Goal: Download file/media

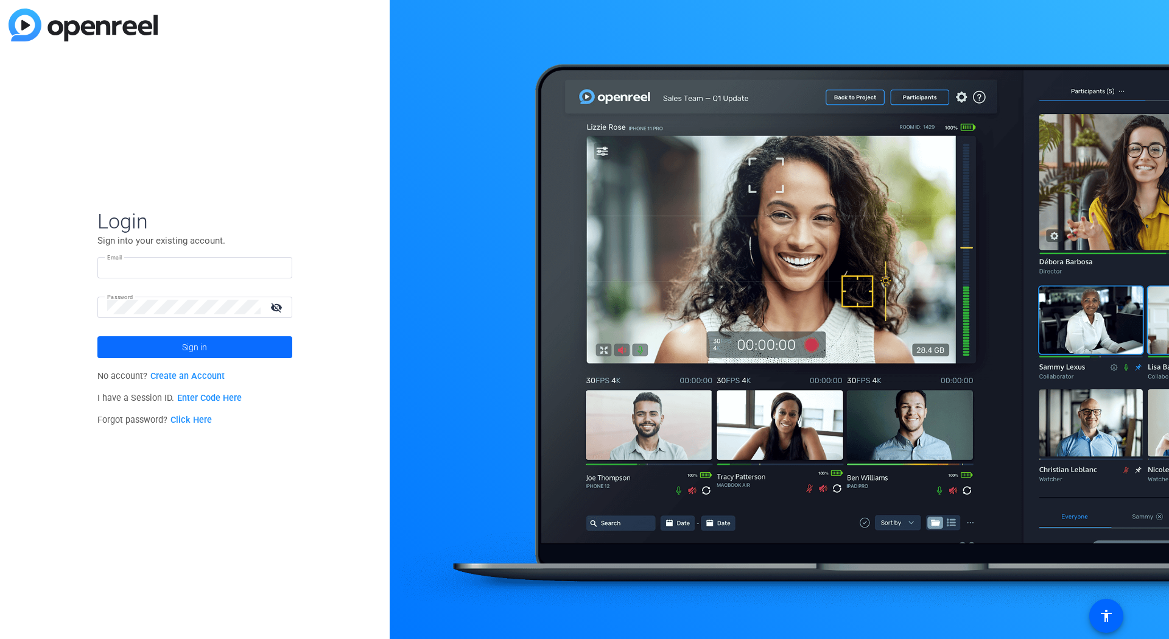
type input "tina.porsche@qiagen.com"
click at [128, 347] on span at bounding box center [194, 346] width 195 height 29
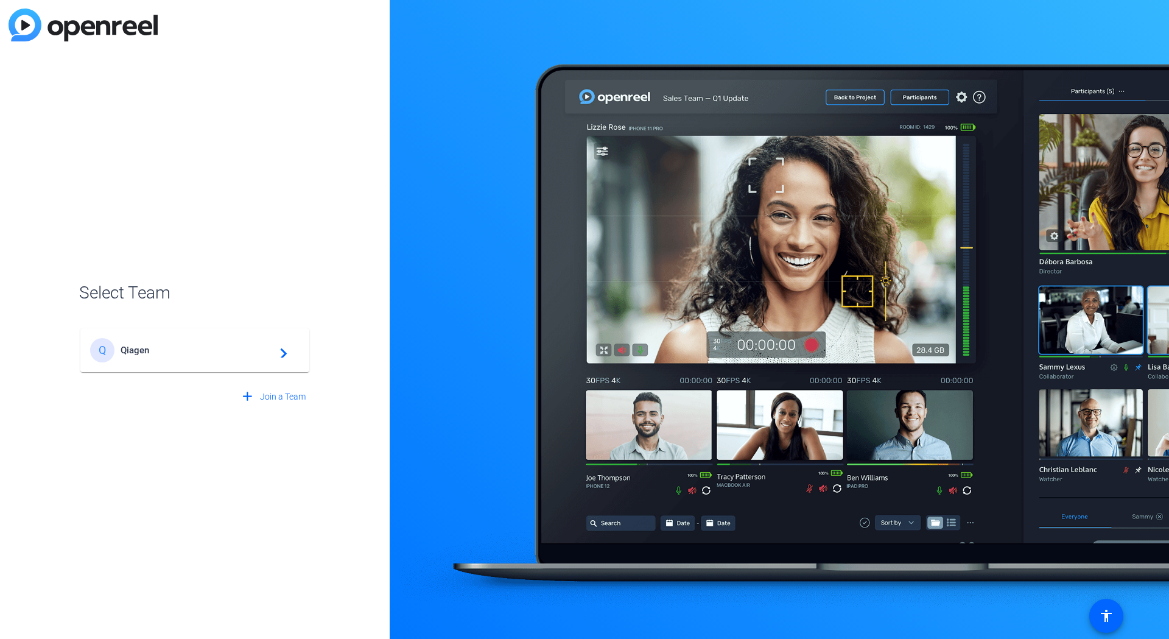
click at [226, 346] on span "Qiagen" at bounding box center [197, 350] width 152 height 11
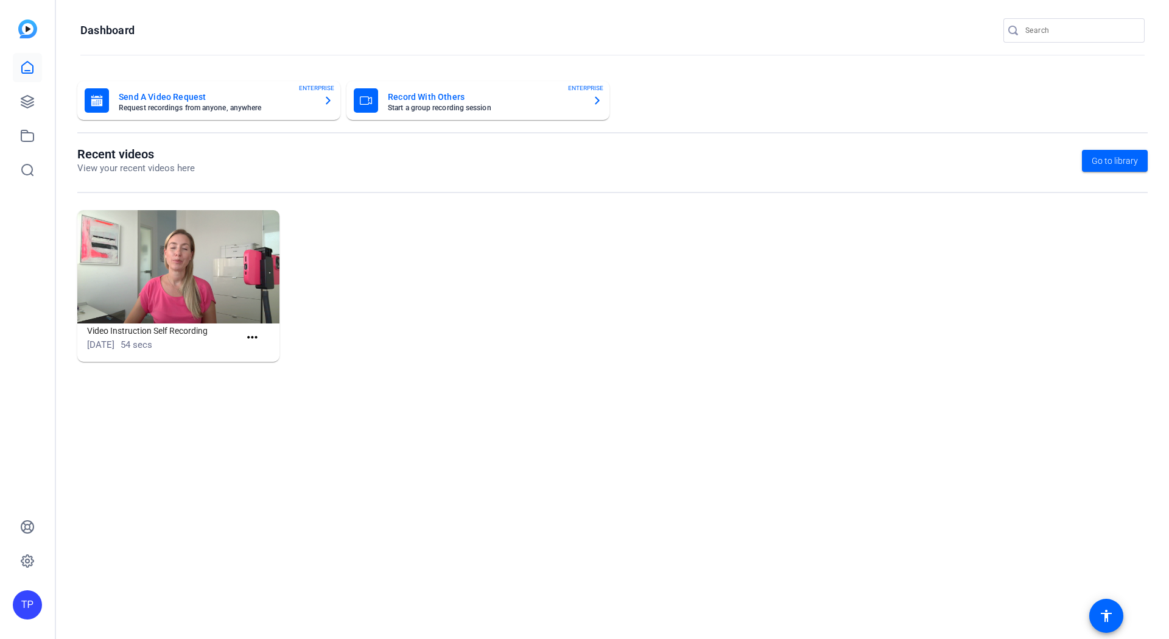
click at [25, 96] on div "If you need any assistance, please visit our HelpCenter , or reach out to our S…" at bounding box center [584, 81] width 1138 height 37
click at [29, 103] on icon at bounding box center [27, 101] width 15 height 15
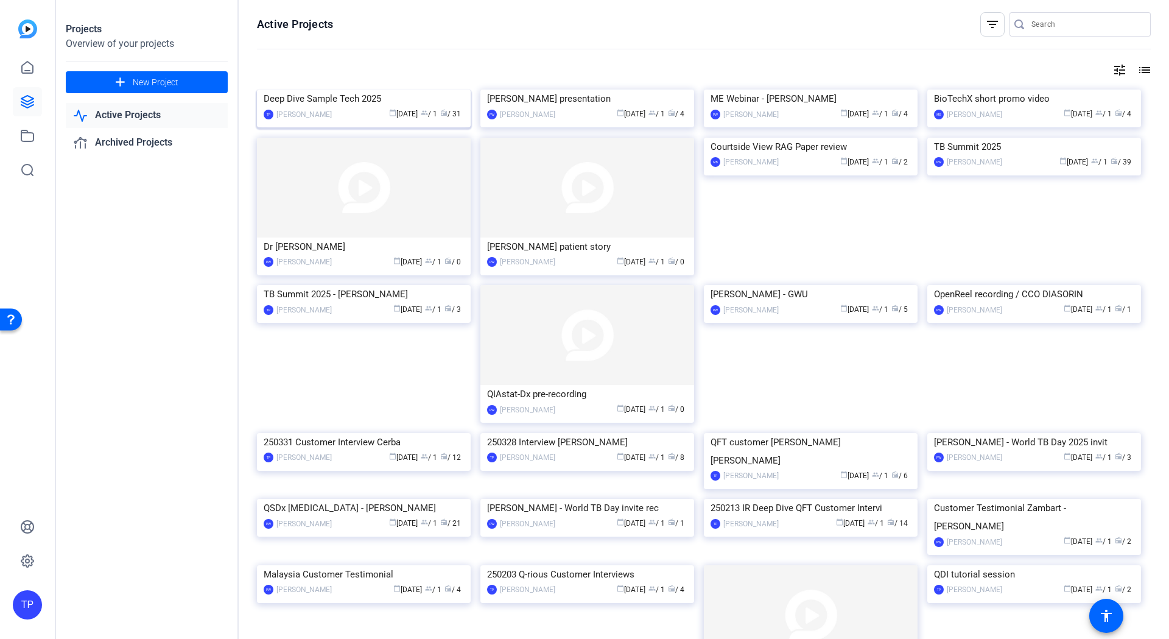
click at [352, 89] on img at bounding box center [364, 89] width 214 height 0
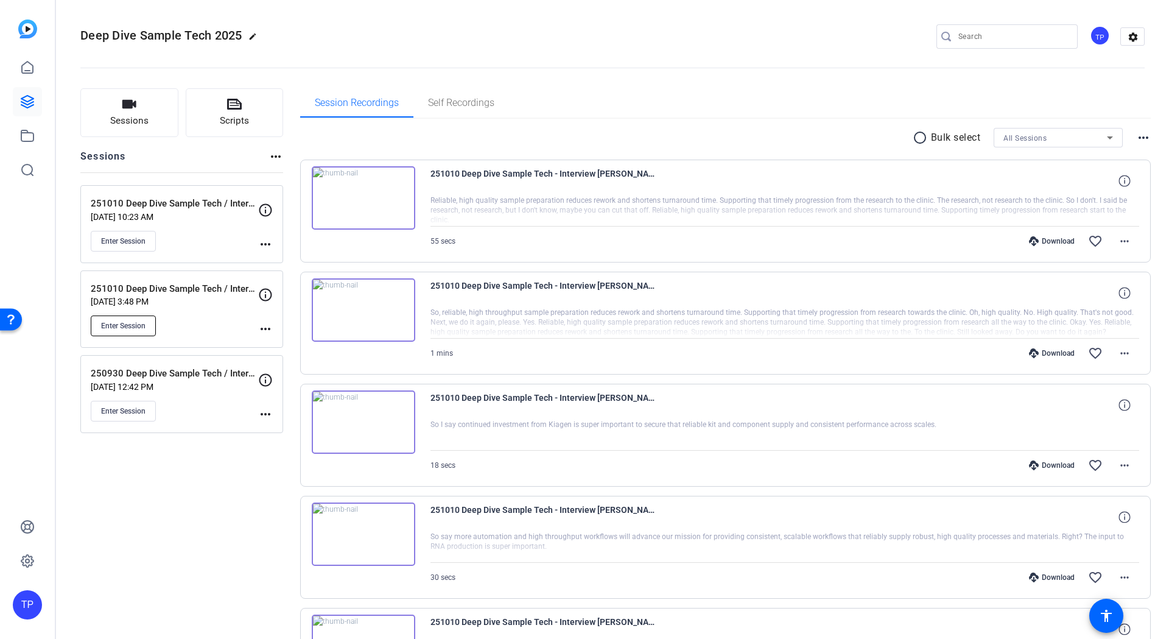
click at [125, 330] on span "Enter Session" at bounding box center [123, 326] width 44 height 10
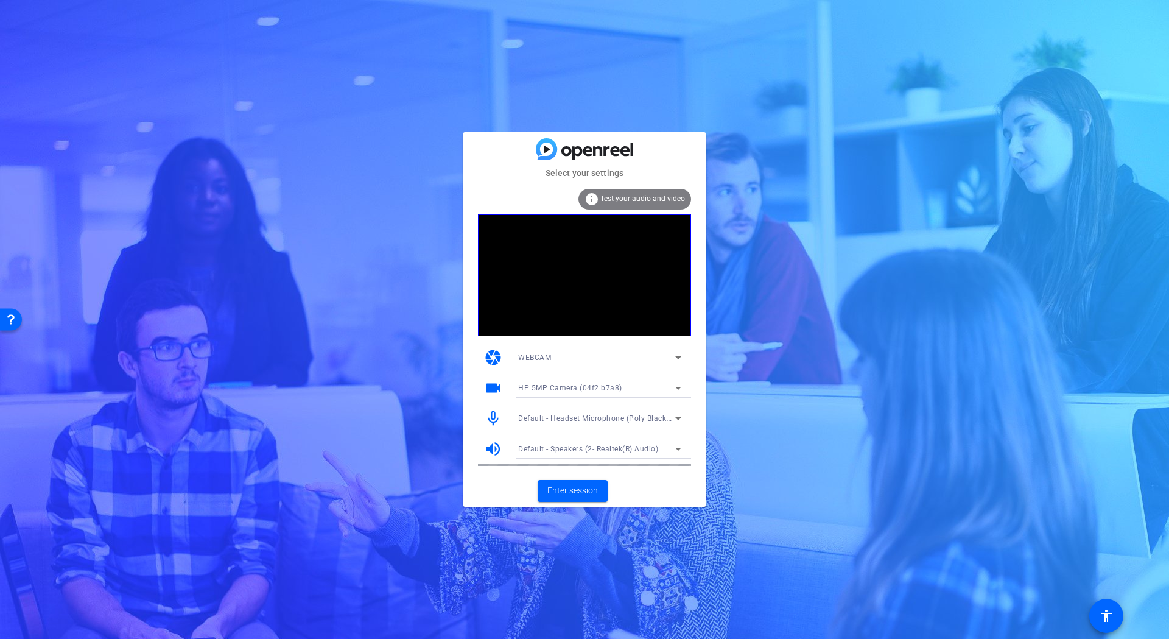
click at [663, 447] on div "Default - Speakers (2- Realtek(R) Audio)" at bounding box center [596, 448] width 157 height 15
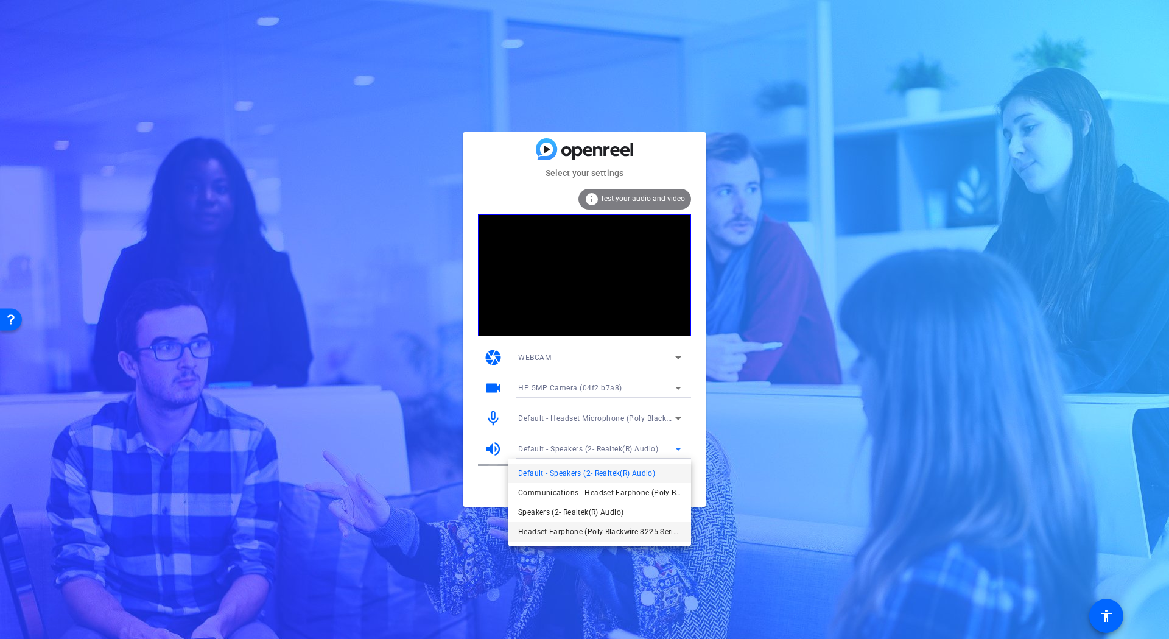
click at [653, 527] on span "Headset Earphone (Poly Blackwire 8225 Series)" at bounding box center [599, 531] width 163 height 15
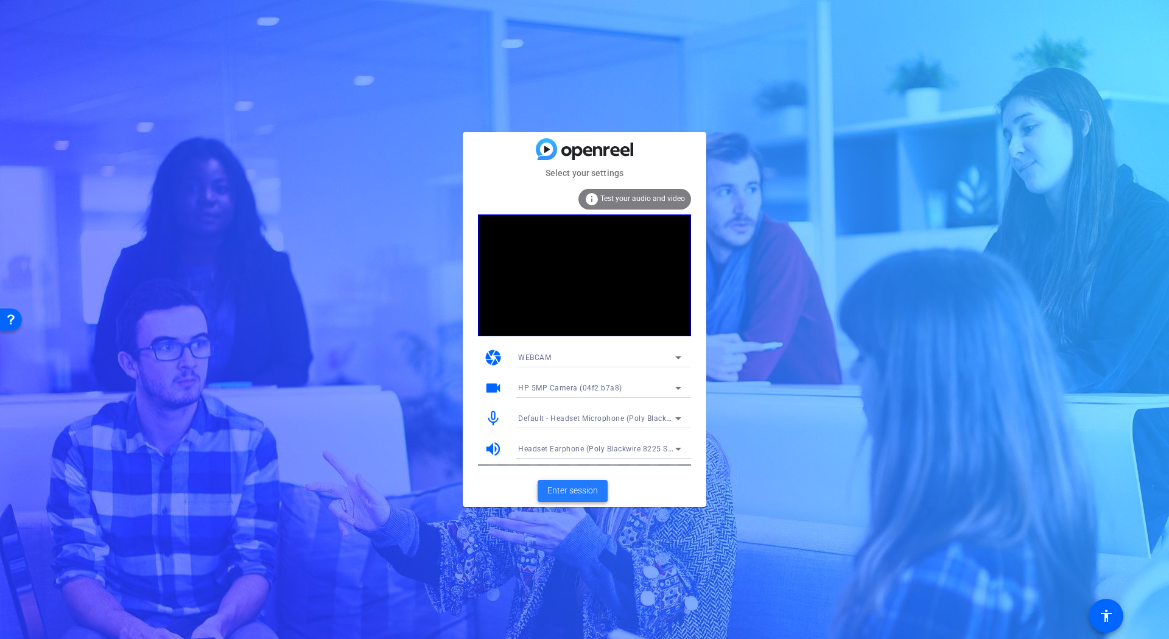
click at [593, 487] on span "Enter session" at bounding box center [572, 490] width 51 height 13
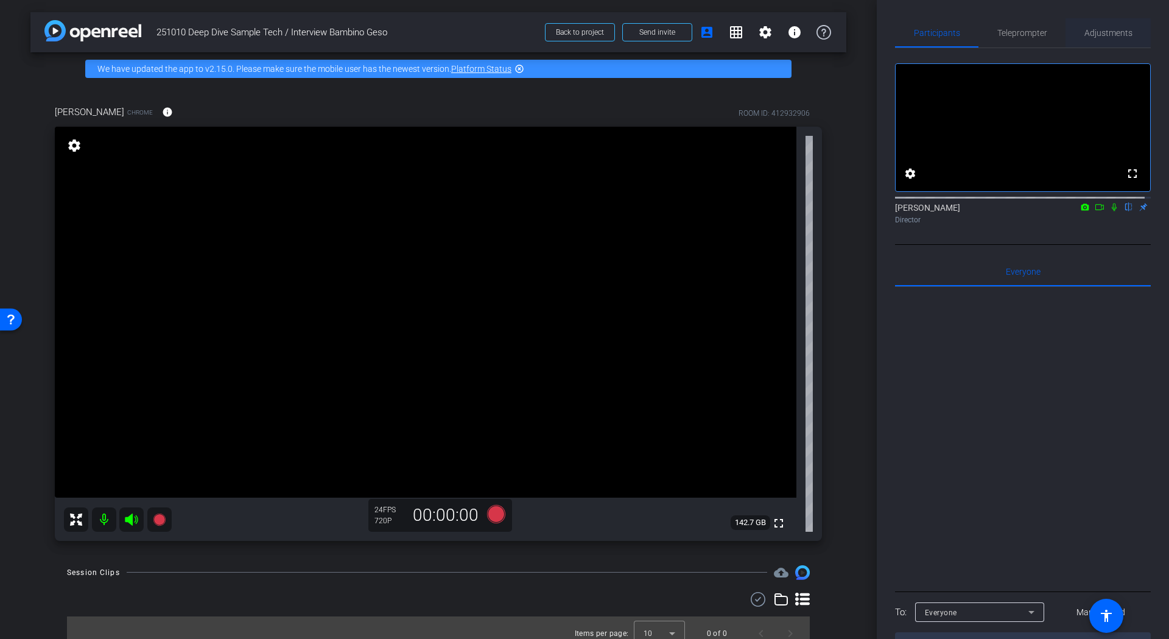
click at [1099, 33] on span "Adjustments" at bounding box center [1108, 33] width 48 height 9
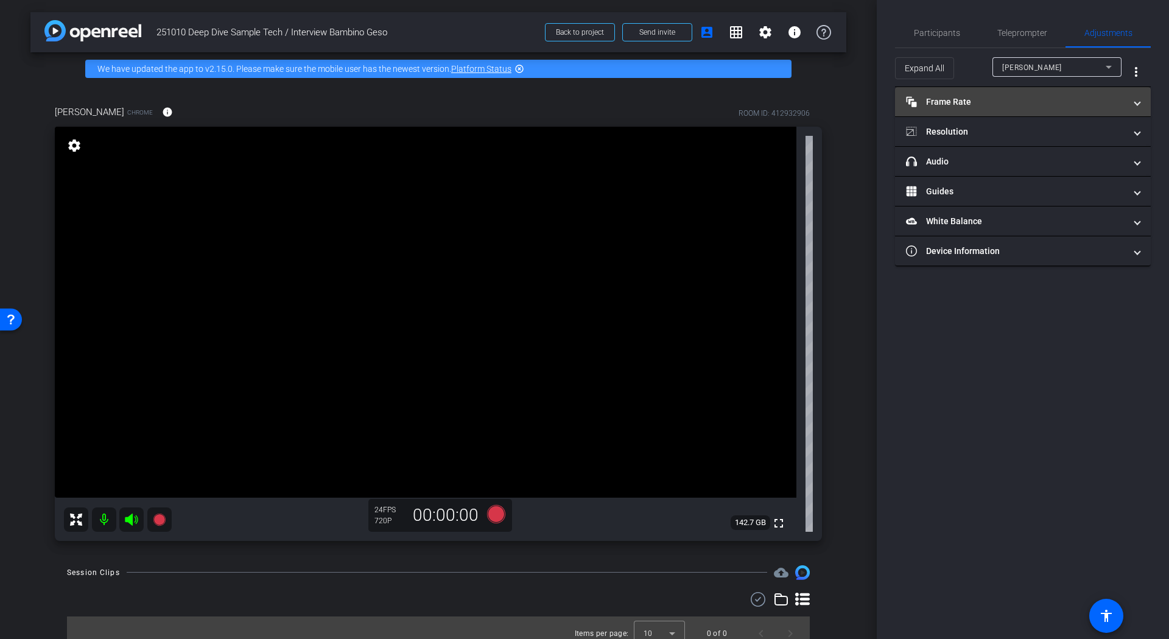
click at [1050, 102] on mat-panel-title "Frame Rate Frame Rate" at bounding box center [1015, 102] width 219 height 13
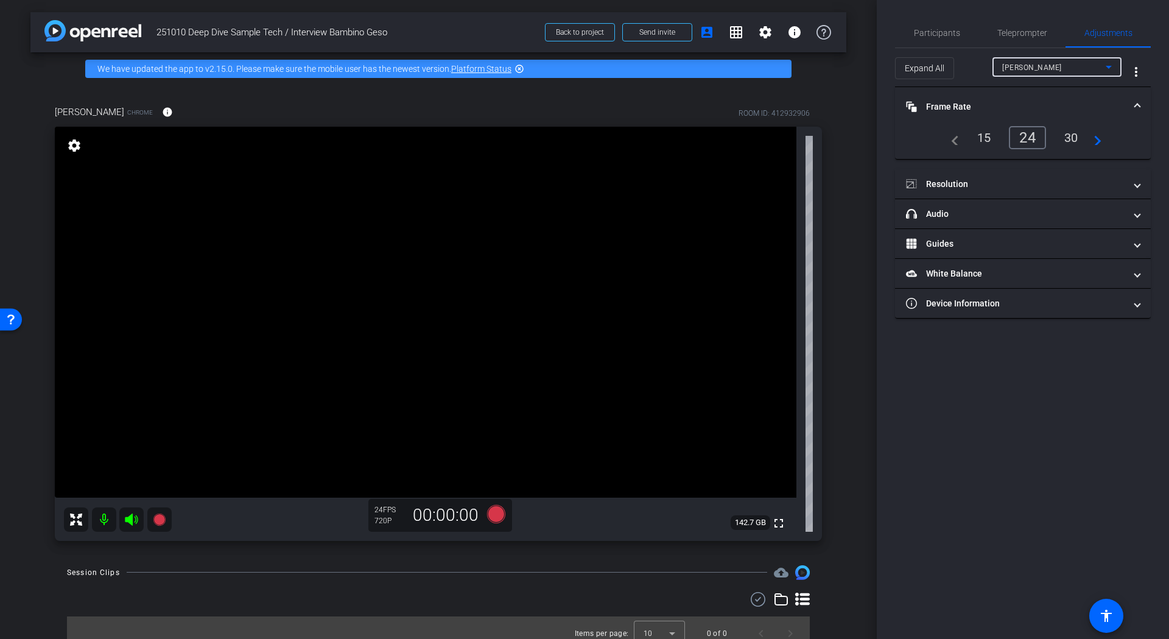
click at [1029, 63] on span "Domenica" at bounding box center [1032, 67] width 60 height 9
click at [1109, 69] on div at bounding box center [584, 319] width 1169 height 639
click at [1135, 71] on mat-icon "more_vert" at bounding box center [1136, 72] width 15 height 15
click at [1135, 71] on div at bounding box center [584, 319] width 1169 height 639
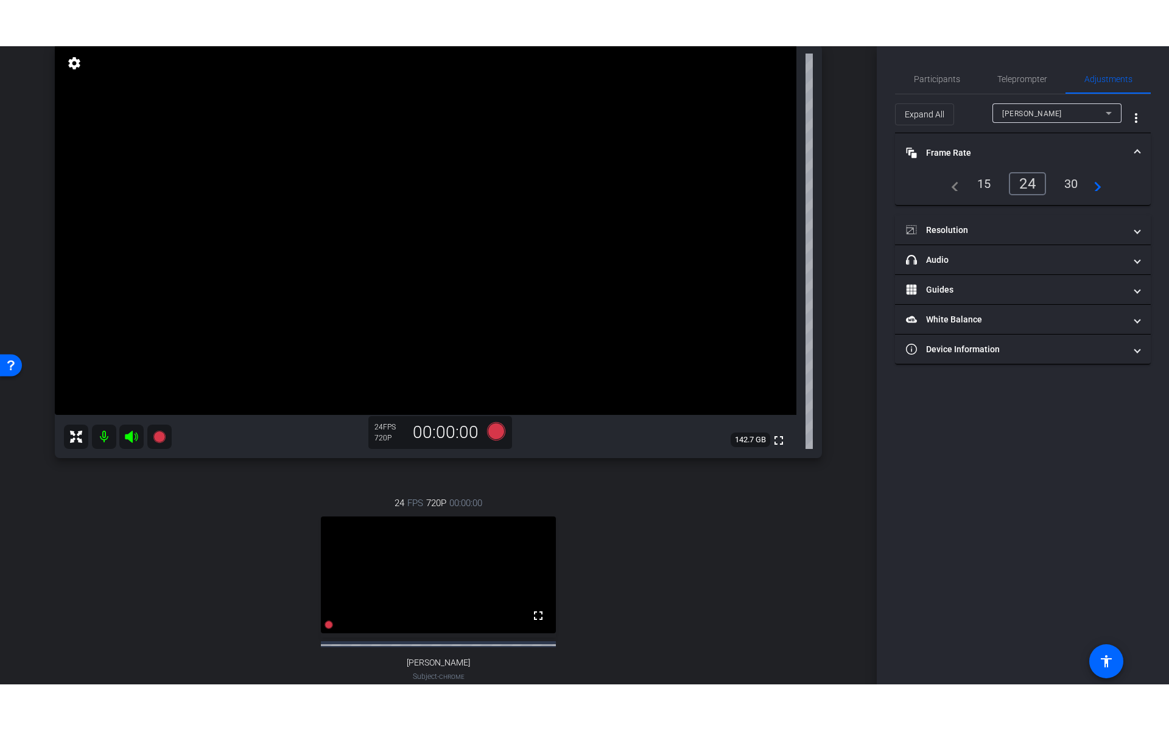
scroll to position [131, 0]
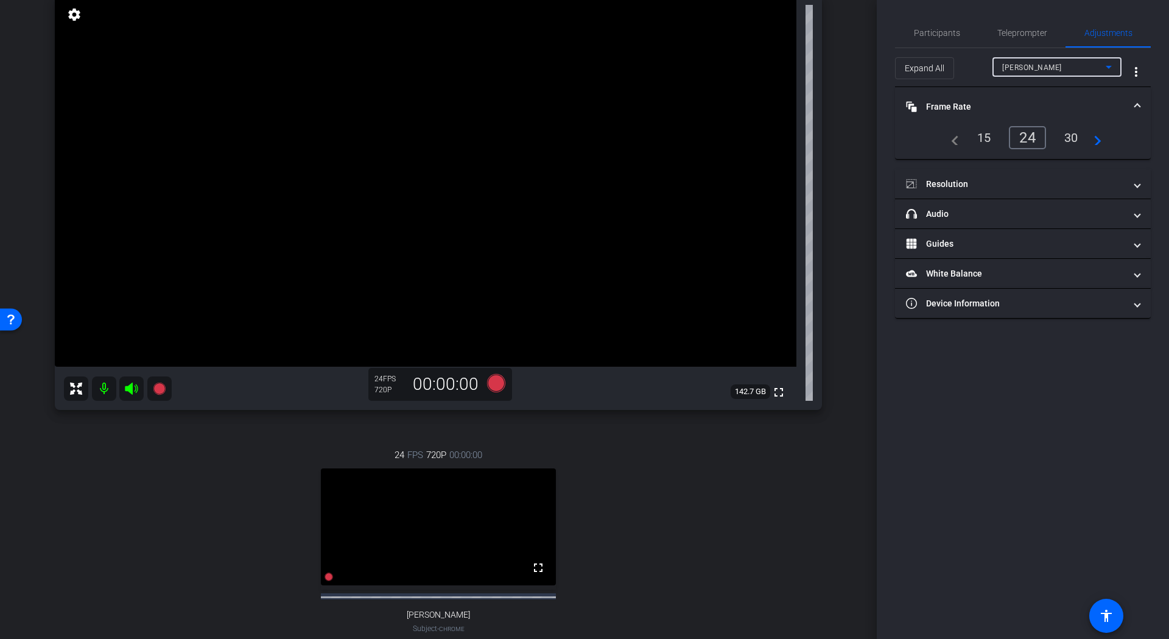
click at [1026, 65] on span "Domenica" at bounding box center [1032, 67] width 60 height 9
click at [1023, 107] on span "Antonio Novelli" at bounding box center [1032, 110] width 61 height 15
type input "11000"
click at [973, 183] on mat-panel-title "Resolution" at bounding box center [1015, 184] width 219 height 13
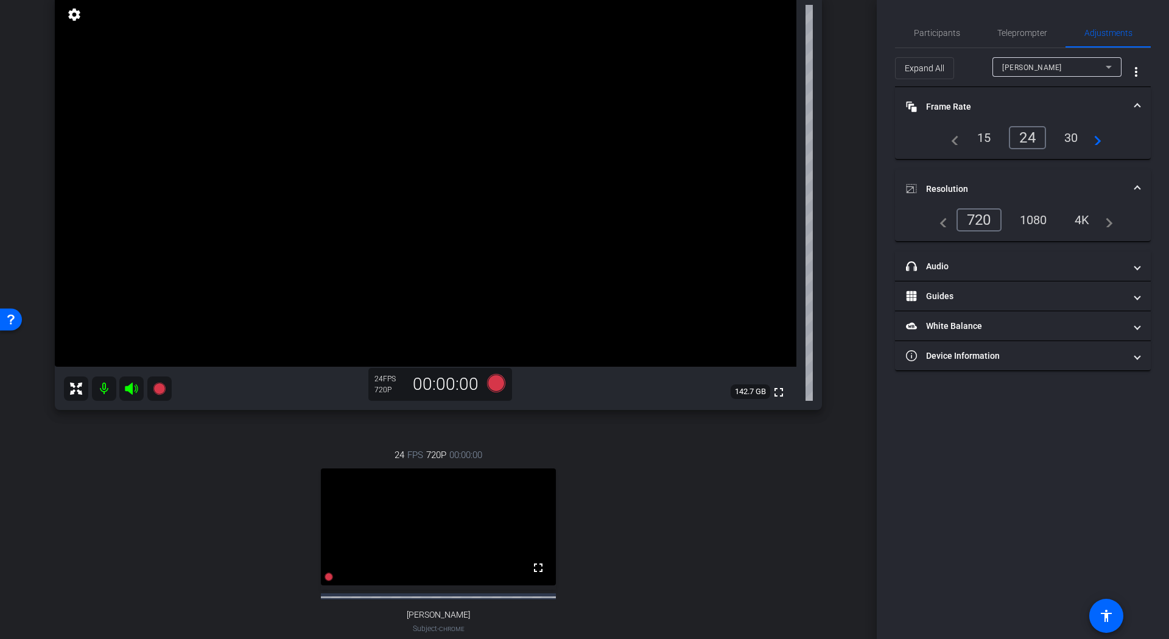
click at [1025, 212] on div "1080" at bounding box center [1033, 219] width 46 height 21
click at [533, 575] on mat-icon "fullscreen" at bounding box center [538, 568] width 15 height 15
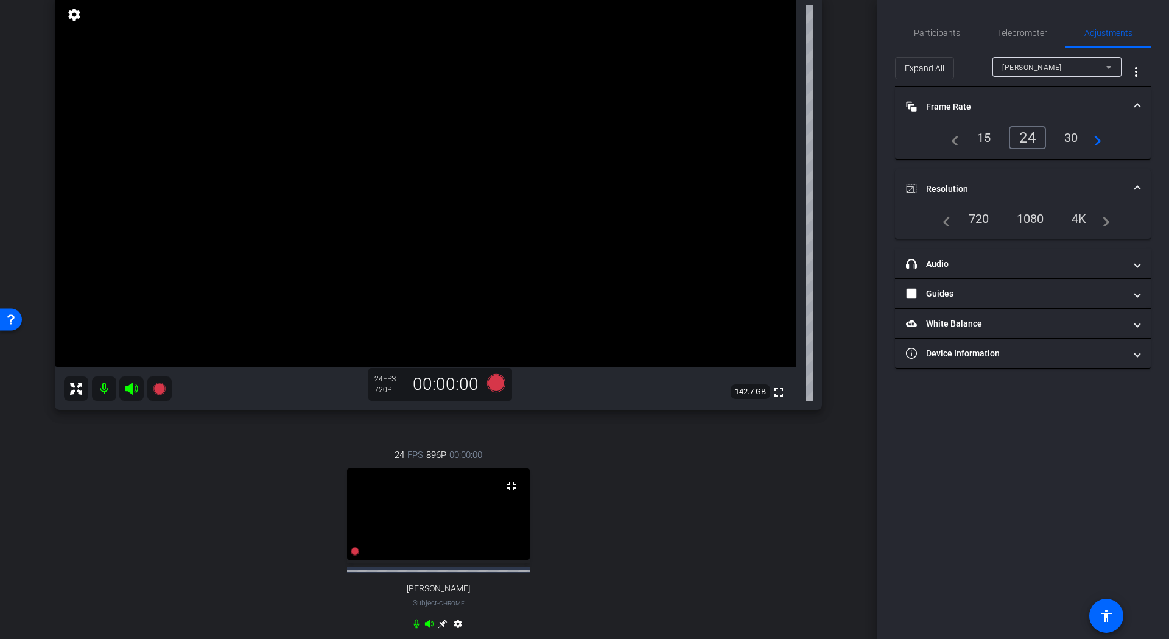
scroll to position [82, 0]
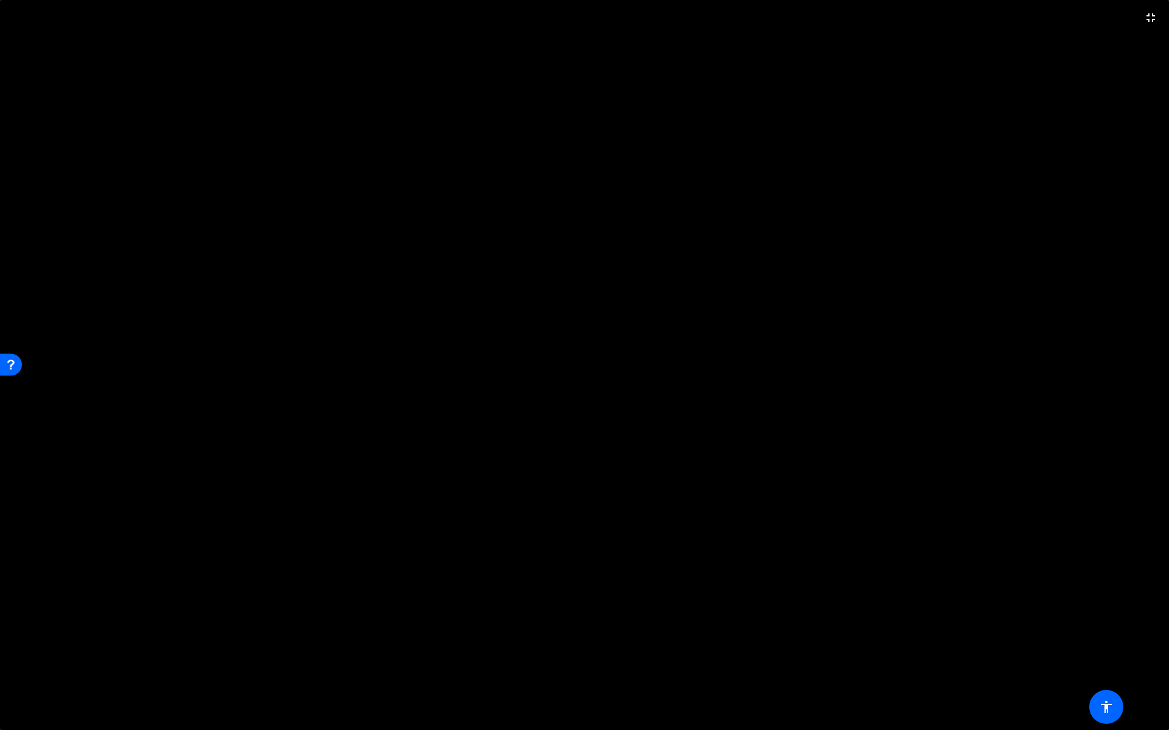
click at [531, 608] on video at bounding box center [584, 365] width 1169 height 730
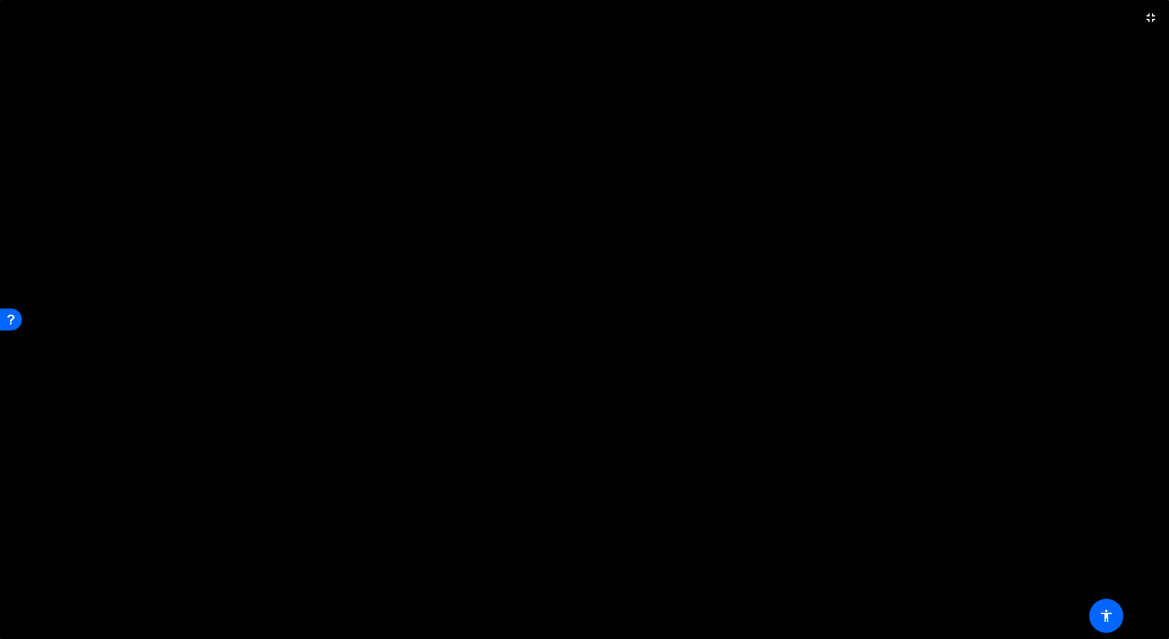
scroll to position [131, 0]
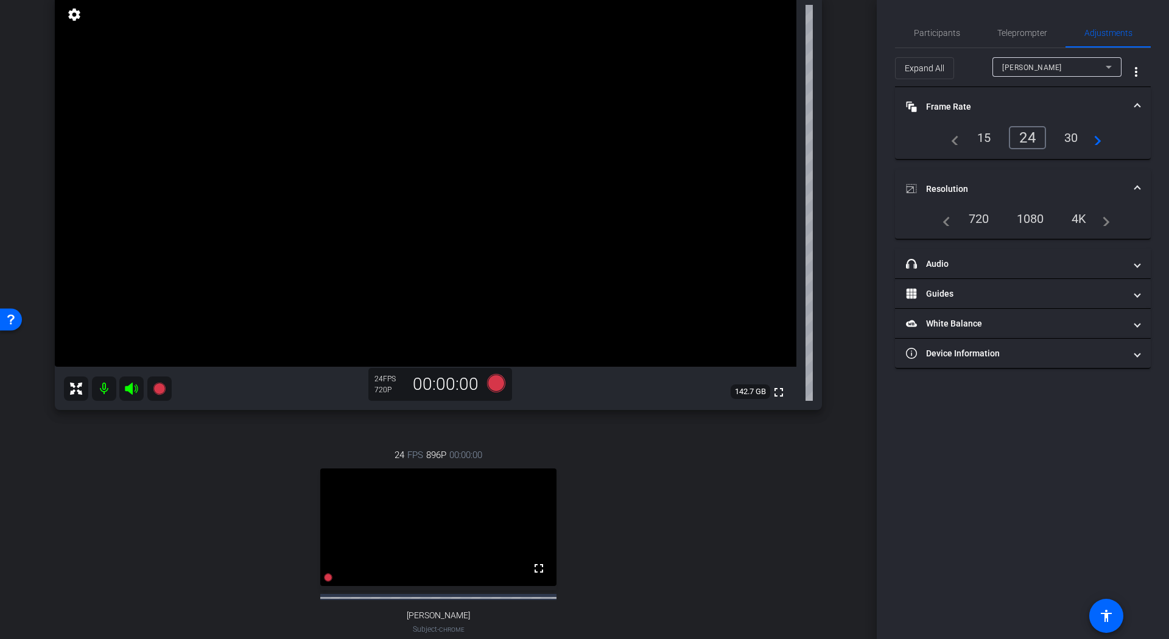
click at [1072, 139] on div "30" at bounding box center [1071, 137] width 32 height 21
click at [1027, 140] on div "24" at bounding box center [1025, 137] width 32 height 21
click at [1027, 220] on div "1080" at bounding box center [1030, 218] width 46 height 21
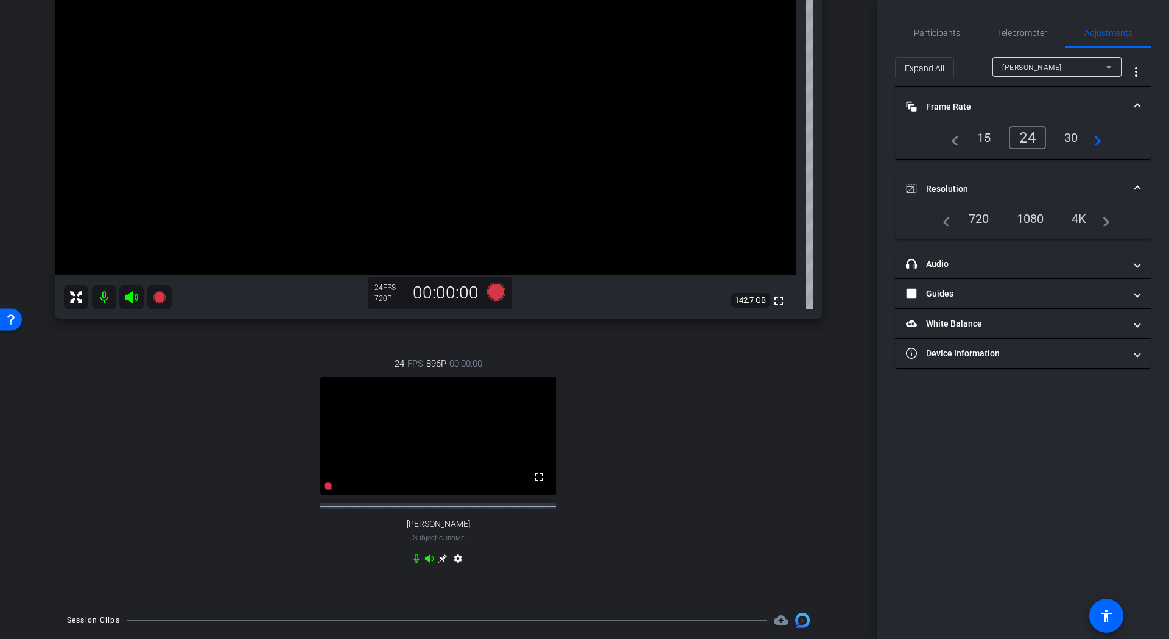
scroll to position [223, 0]
click at [981, 212] on div "720" at bounding box center [978, 218] width 39 height 21
click at [440, 562] on icon at bounding box center [443, 557] width 10 height 10
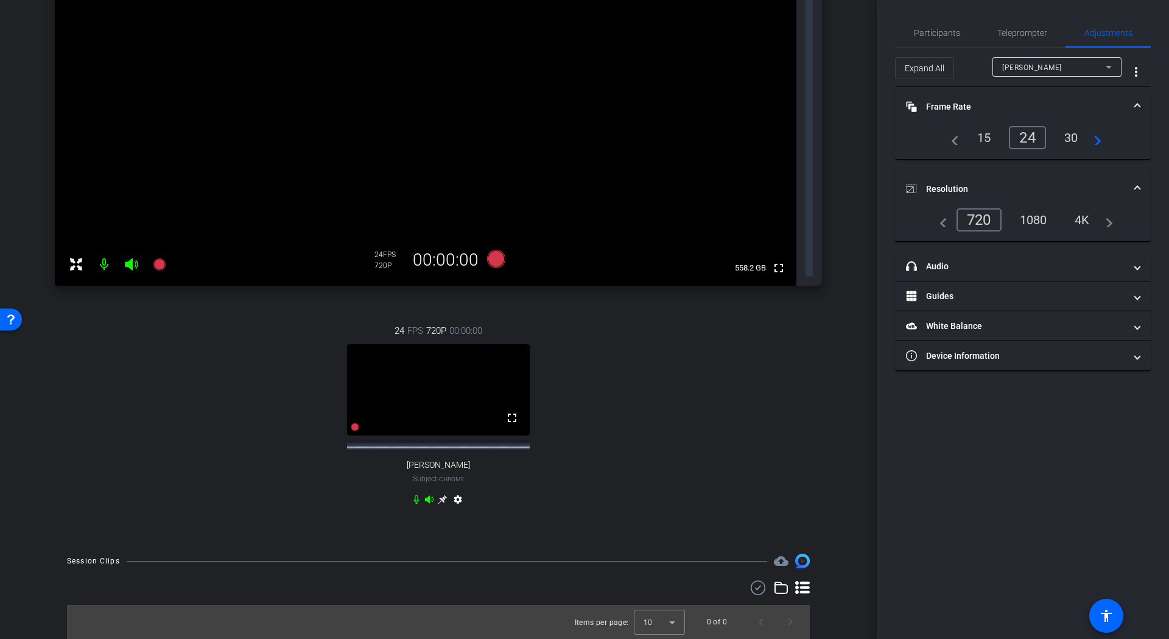
scroll to position [0, 0]
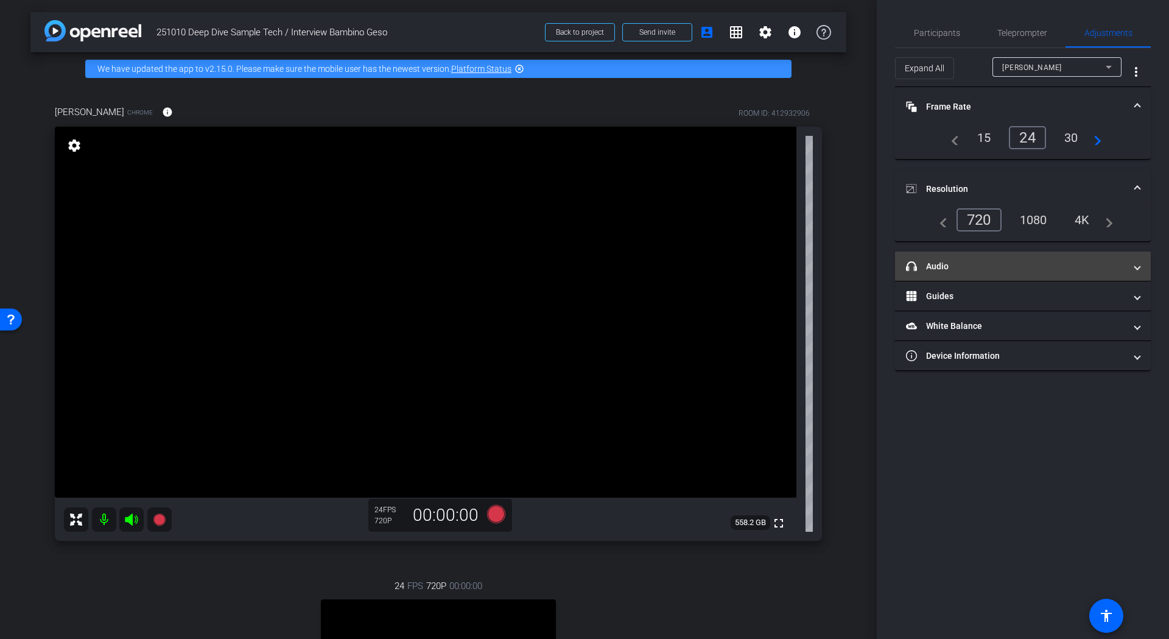
click at [1004, 268] on mat-panel-title "headphone icon Audio" at bounding box center [1015, 266] width 219 height 13
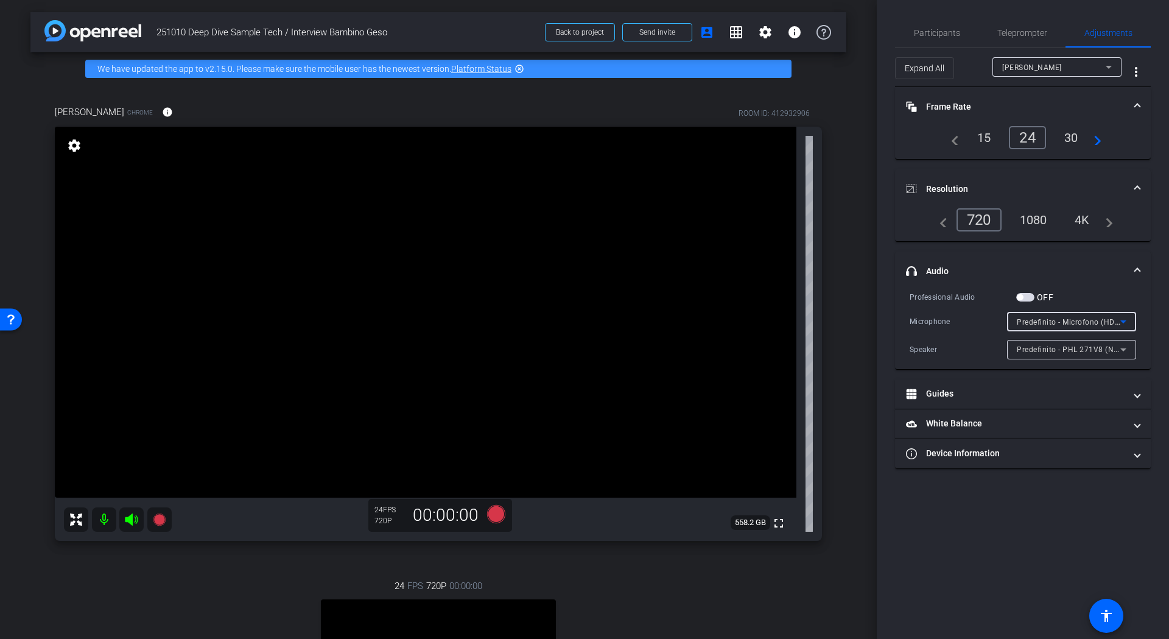
click at [1052, 320] on span "Predefinito - Microfono (HD Webcam C525) (046d:0826)" at bounding box center [1117, 322] width 201 height 10
click at [1115, 360] on span "Comunicazioni - Microfono (HD Webcam C525) (046d:0826)" at bounding box center [1072, 364] width 110 height 15
click at [1124, 320] on icon at bounding box center [1123, 321] width 15 height 15
click at [1087, 382] on span "Microfono (HD Webcam C525) (046d:0826)" at bounding box center [1072, 384] width 110 height 15
click at [1039, 220] on div "1080" at bounding box center [1033, 219] width 46 height 21
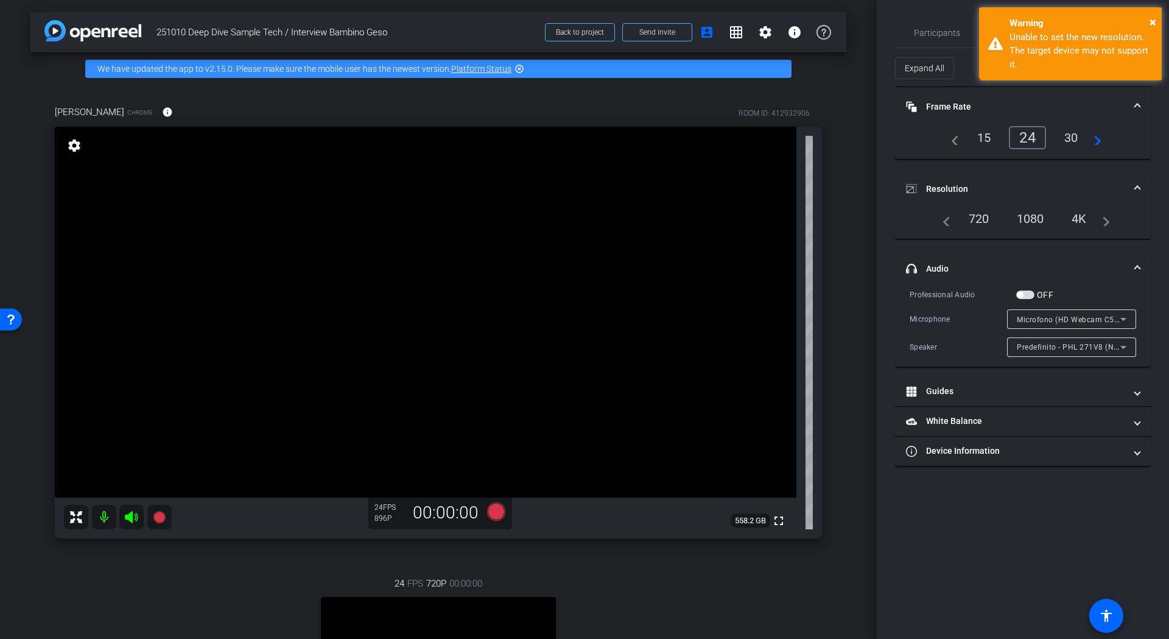
click at [987, 214] on div "720" at bounding box center [978, 218] width 39 height 21
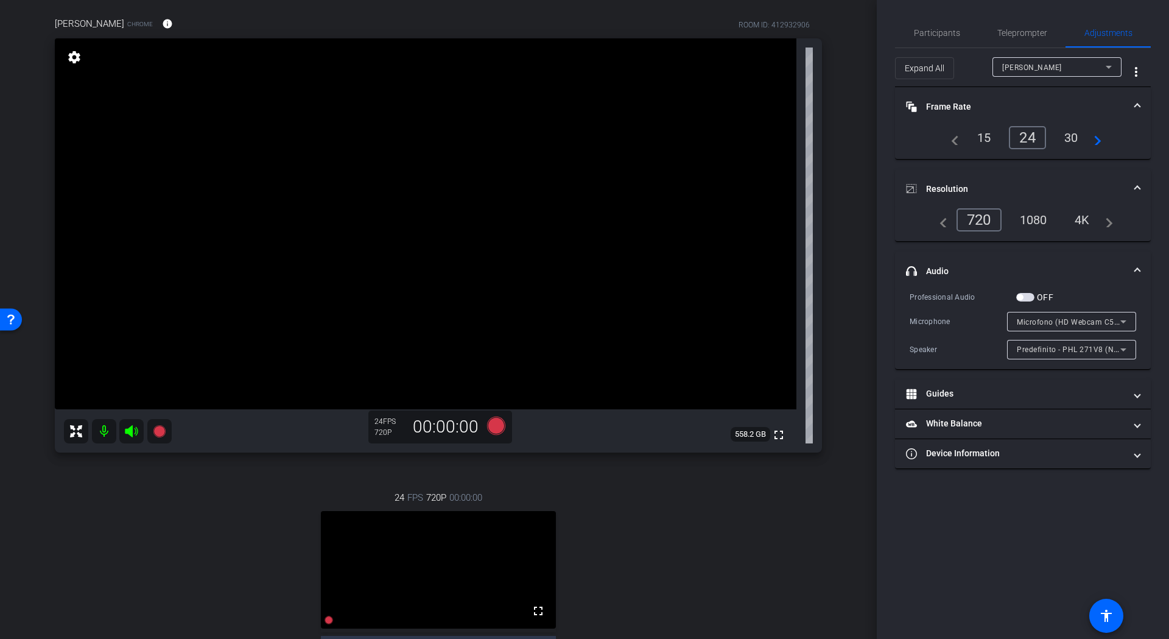
scroll to position [86, 0]
click at [1079, 320] on span "Microfono (HD Webcam C525) (046d:0826)" at bounding box center [1094, 322] width 155 height 10
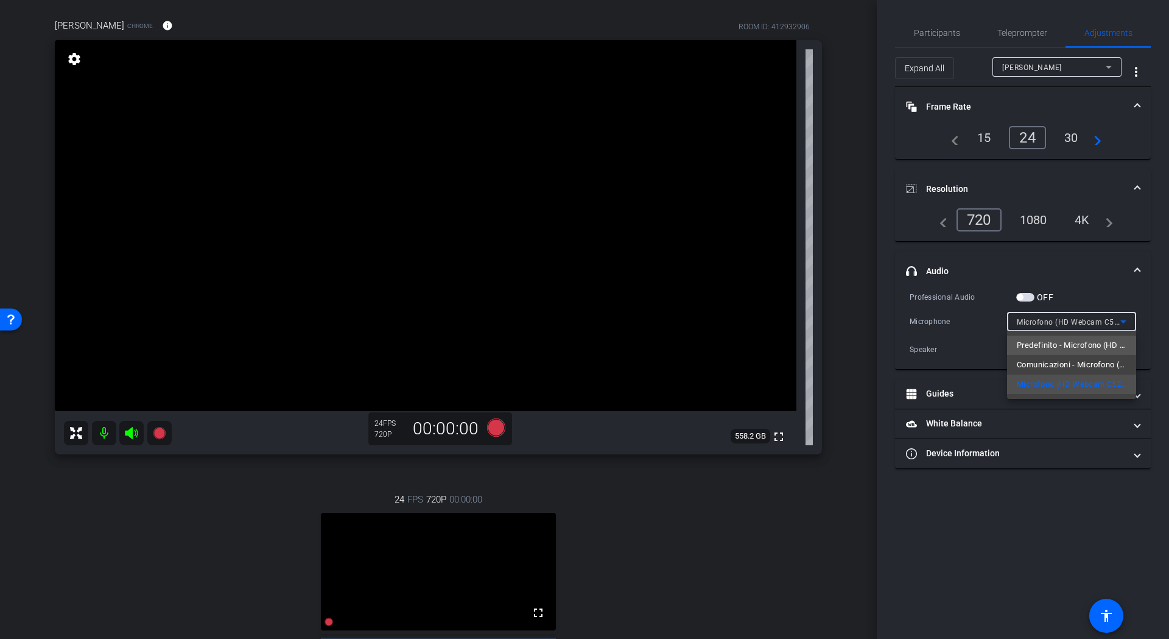
click at [1066, 350] on span "Predefinito - Microfono (HD Webcam C525) (046d:0826)" at bounding box center [1072, 345] width 110 height 15
click at [1077, 323] on span "Predefinito - Microfono (HD Webcam C525) (046d:0826)" at bounding box center [1117, 322] width 201 height 10
click at [1062, 378] on span "Microfono (HD Webcam C525) (046d:0826)" at bounding box center [1072, 384] width 110 height 15
click at [1074, 326] on div "Microfono (HD Webcam C525) (046d:0826)" at bounding box center [1068, 321] width 103 height 15
click at [1059, 360] on span "Comunicazioni - Microfono (HD Webcam C525) (046d:0826)" at bounding box center [1072, 364] width 110 height 15
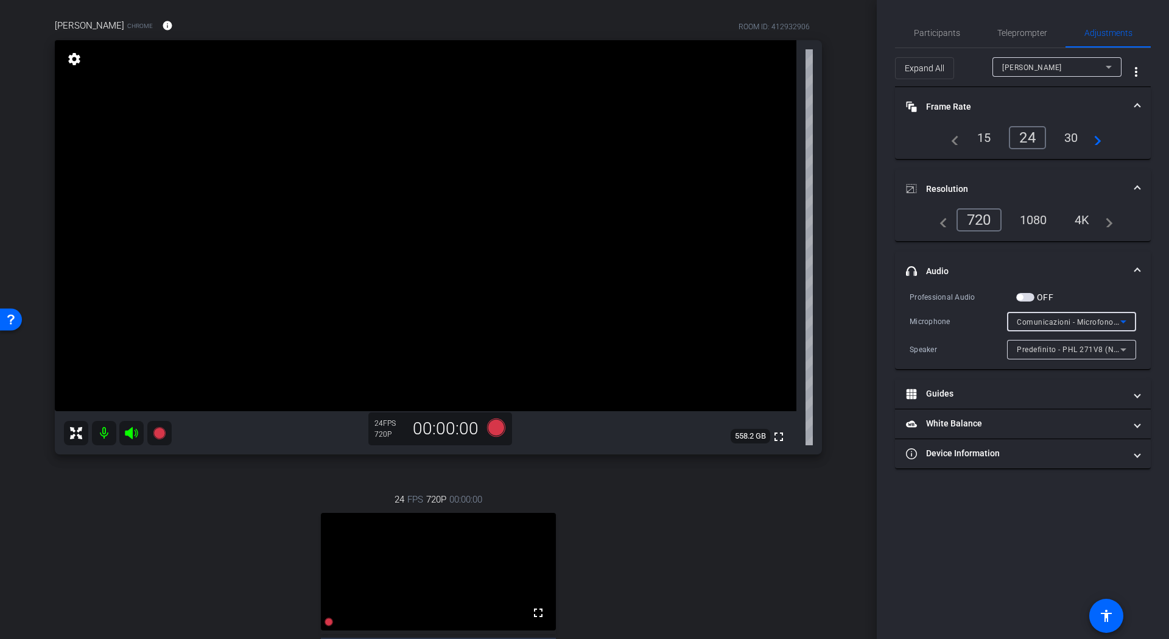
click at [1074, 327] on div "Comunicazioni - Microfono (HD Webcam C525) (046d:0826)" at bounding box center [1068, 321] width 103 height 15
click at [1054, 379] on span "Microfono (HD Webcam C525) (046d:0826)" at bounding box center [1072, 384] width 110 height 15
click at [940, 40] on span "Participants" at bounding box center [937, 32] width 46 height 29
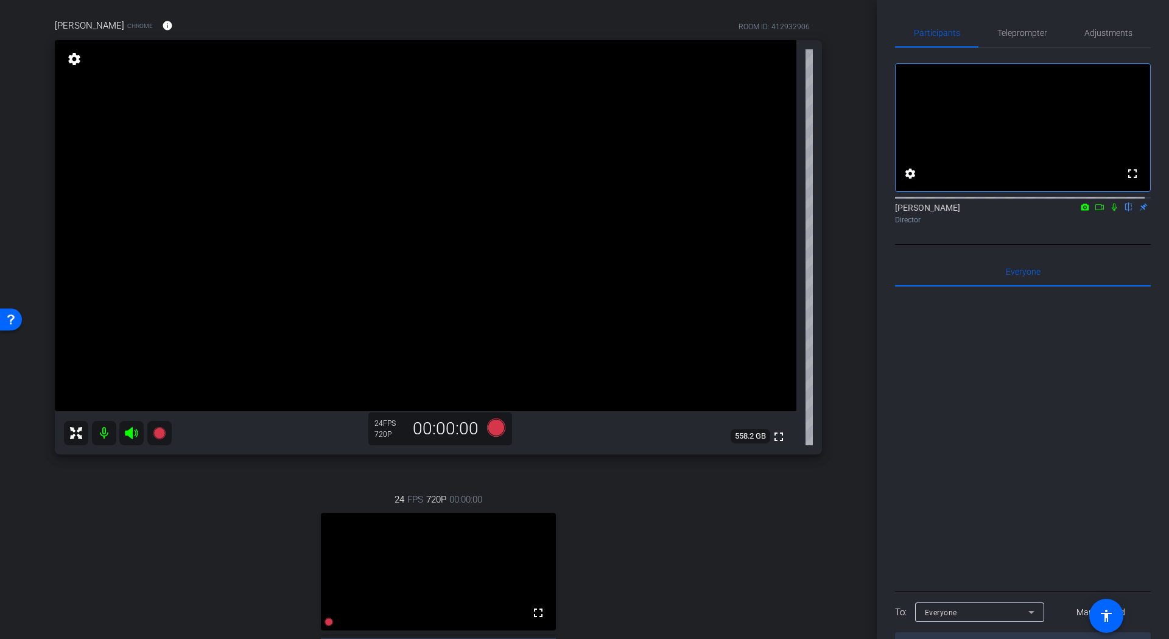
click at [1112, 211] on icon at bounding box center [1114, 207] width 5 height 8
click at [161, 436] on icon at bounding box center [159, 432] width 12 height 12
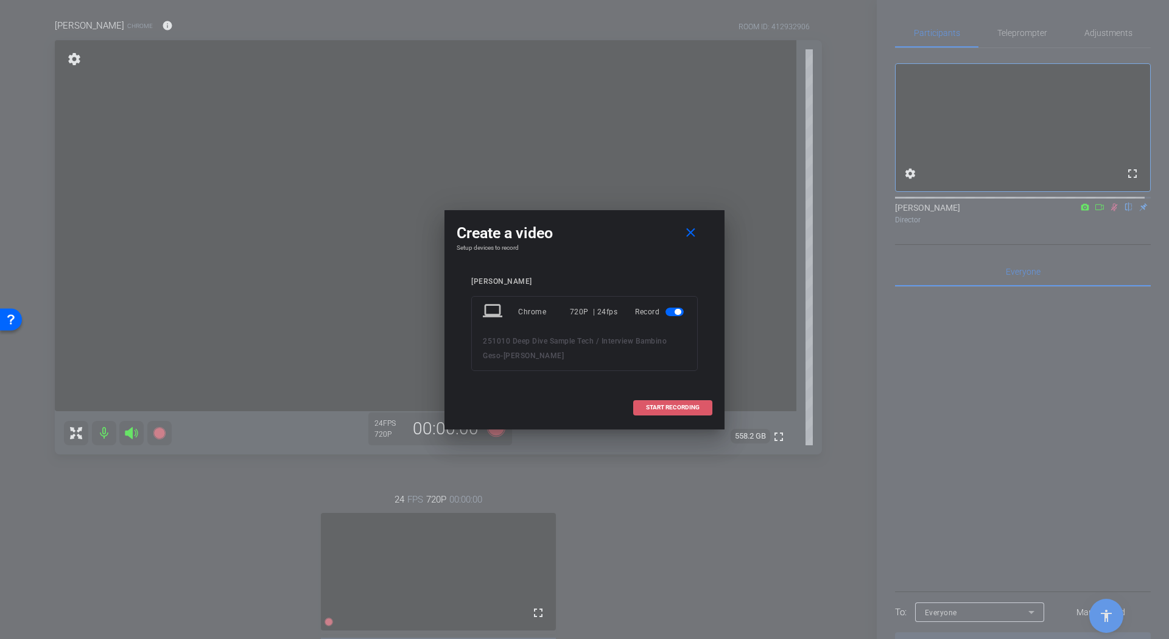
click at [666, 404] on span "START RECORDING" at bounding box center [673, 407] width 54 height 6
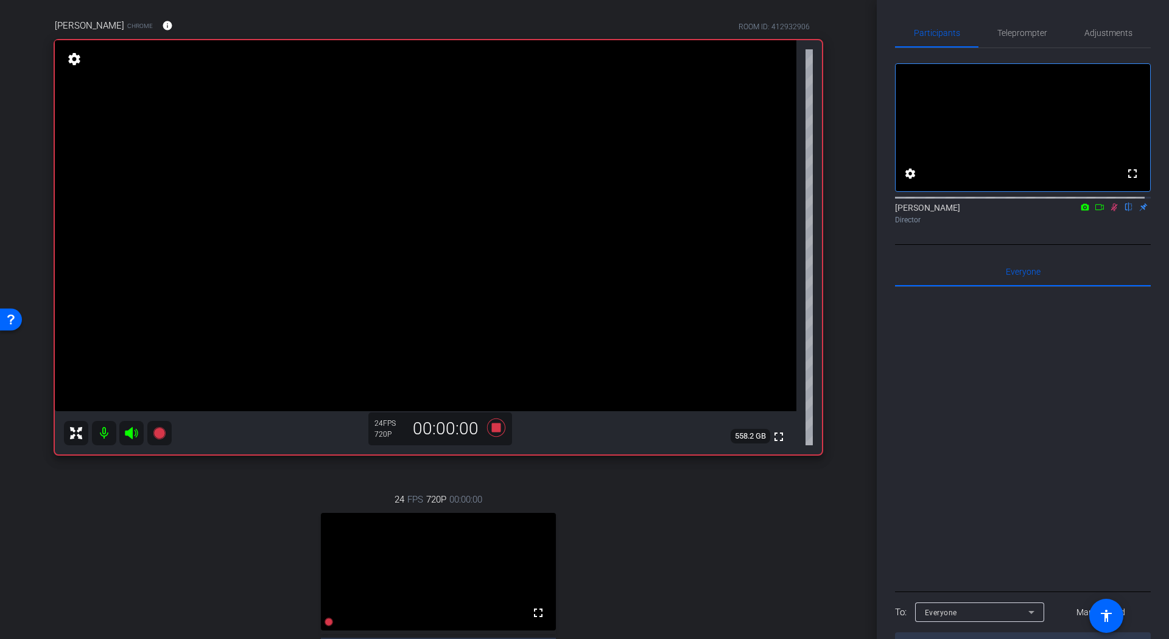
click at [1094, 211] on icon at bounding box center [1099, 207] width 10 height 9
click at [1120, 35] on span "Adjustments" at bounding box center [1108, 33] width 48 height 9
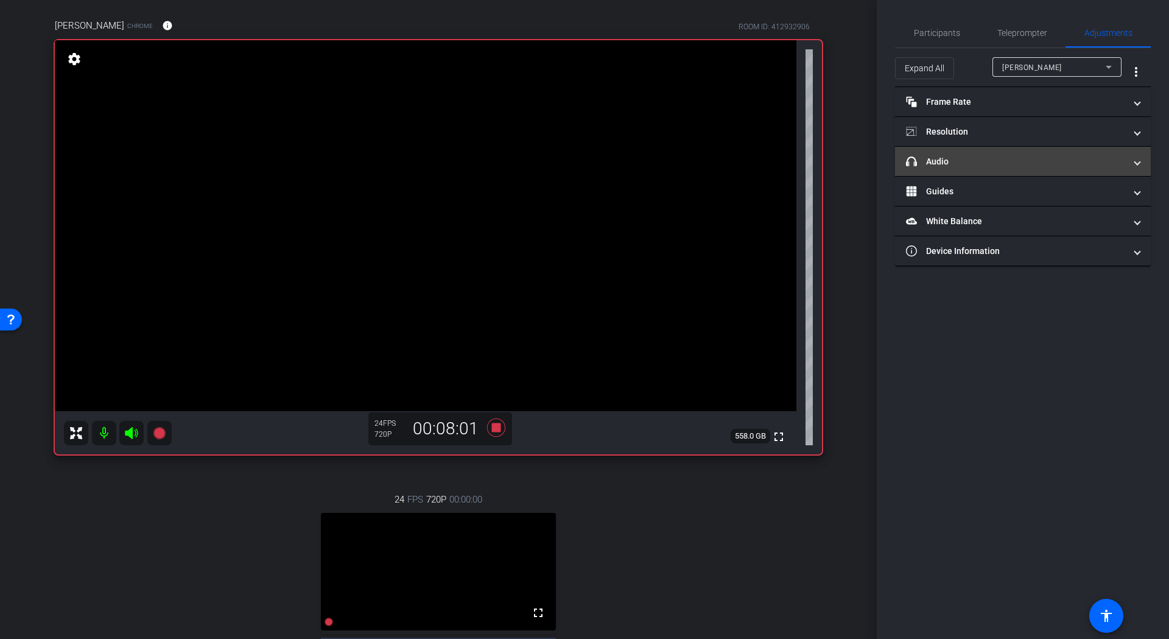
click at [1029, 166] on mat-panel-title "headphone icon Audio" at bounding box center [1015, 161] width 219 height 13
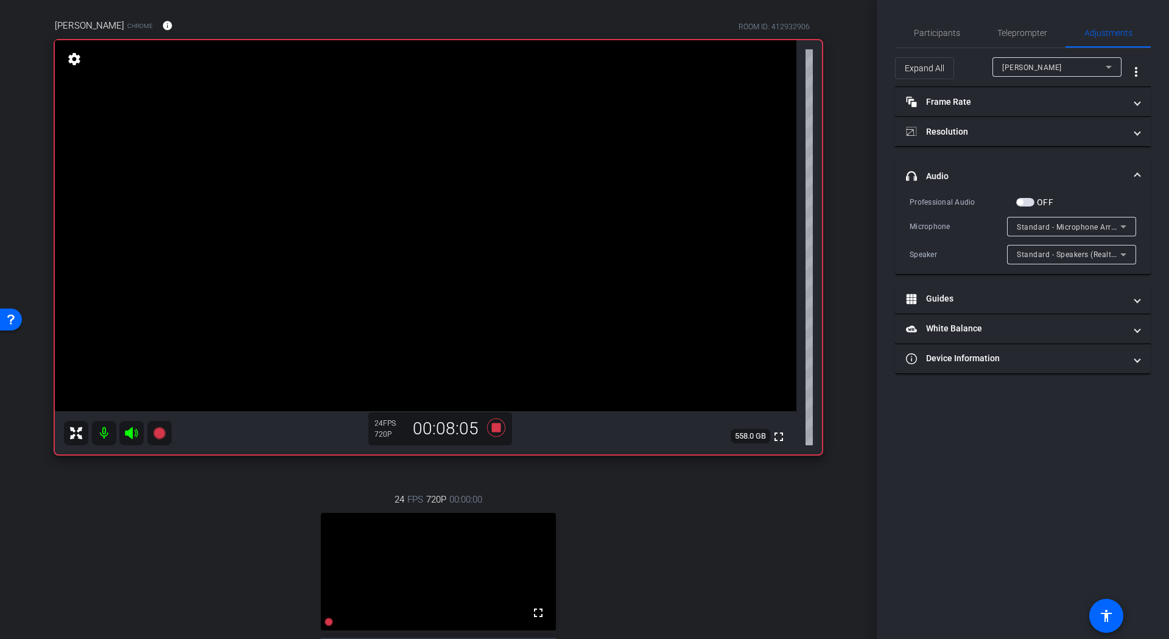
click at [1125, 226] on icon at bounding box center [1123, 226] width 15 height 15
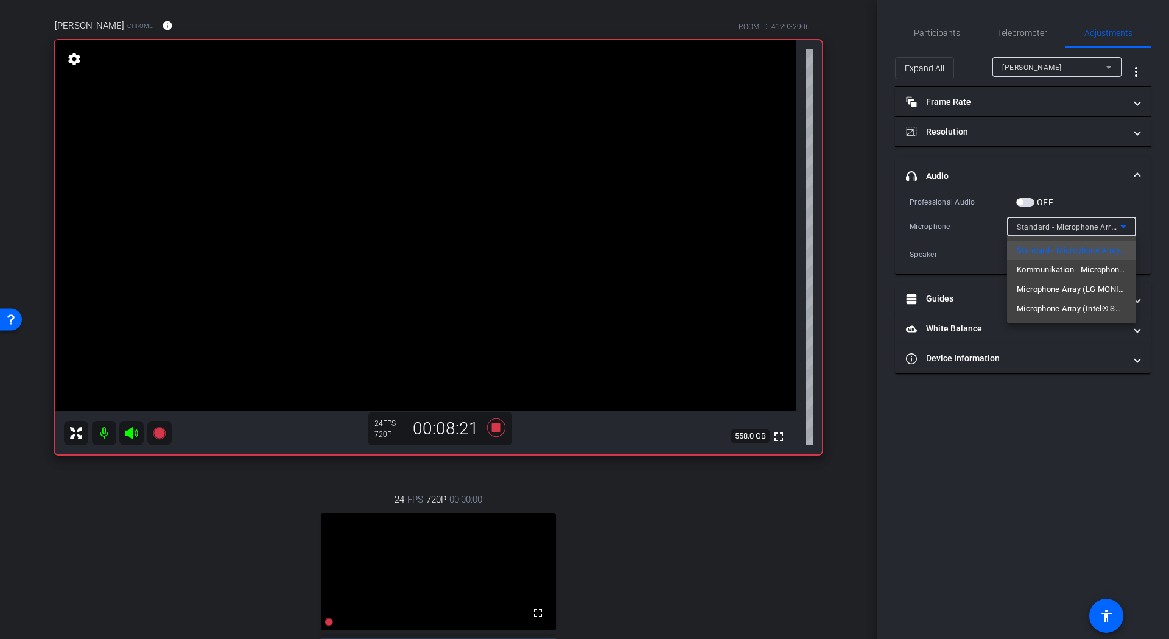
drag, startPoint x: 873, startPoint y: 516, endPoint x: 872, endPoint y: 578, distance: 62.1
click at [872, 578] on div at bounding box center [584, 319] width 1169 height 639
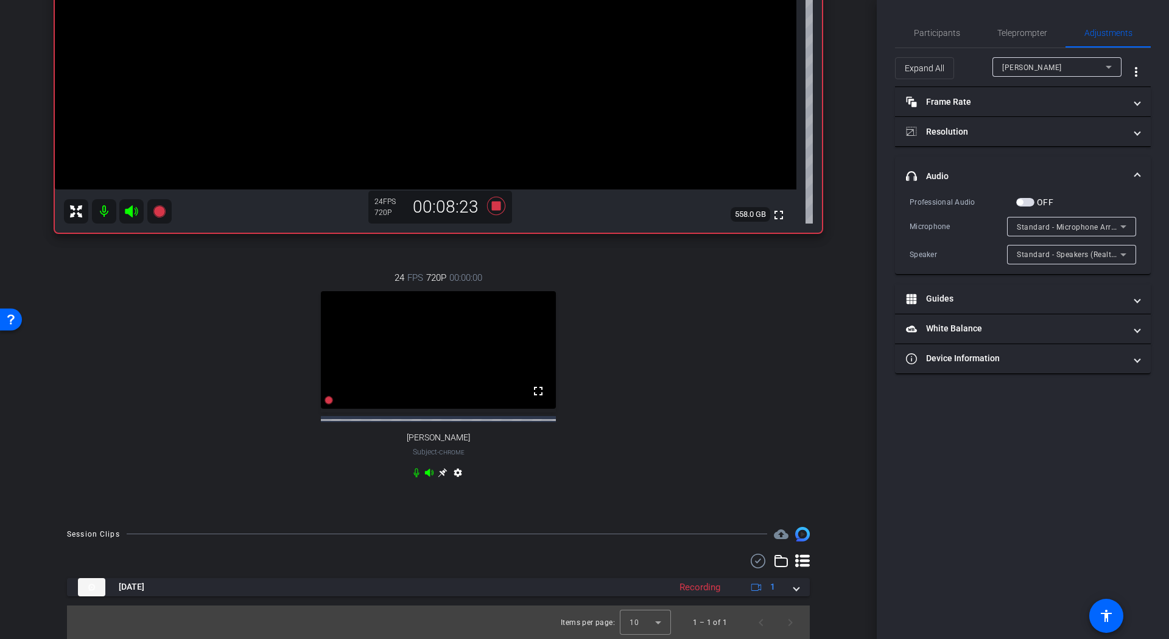
scroll to position [319, 0]
click at [413, 471] on icon at bounding box center [416, 472] width 10 height 10
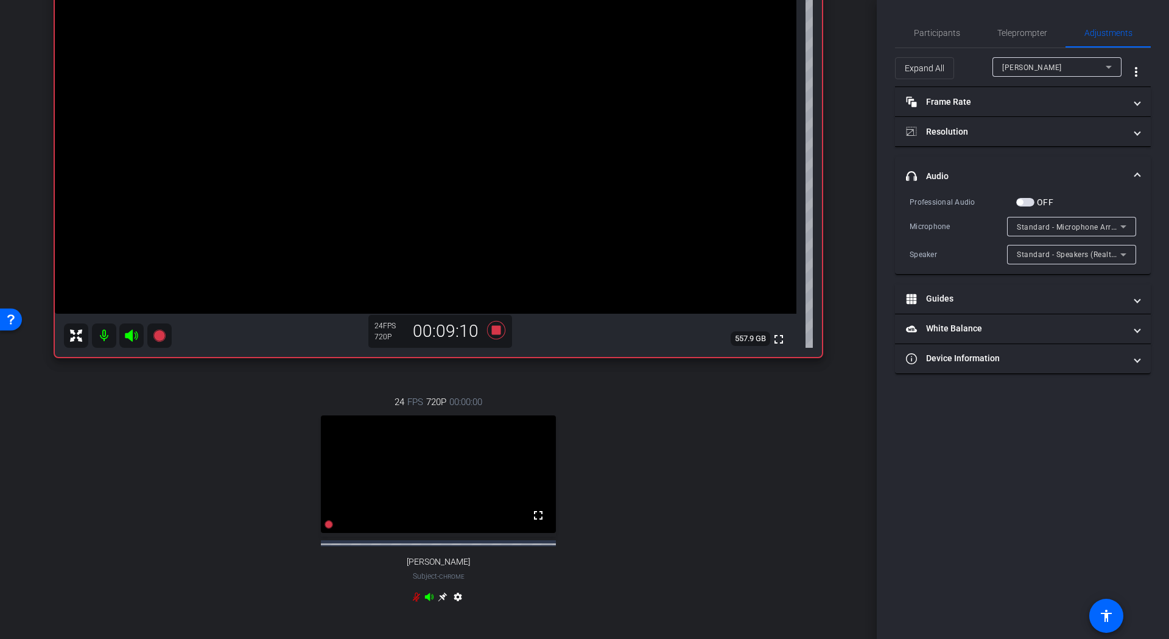
scroll to position [182, 0]
click at [413, 603] on icon at bounding box center [416, 597] width 7 height 9
click at [494, 332] on icon at bounding box center [496, 331] width 18 height 18
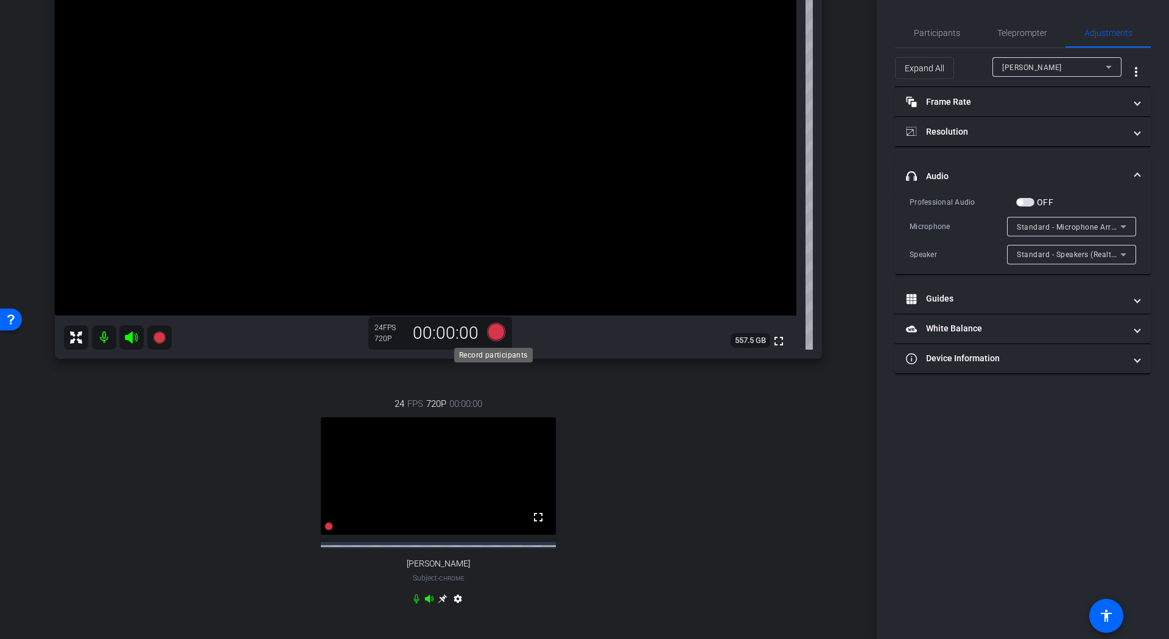
click at [494, 332] on icon at bounding box center [496, 331] width 18 height 18
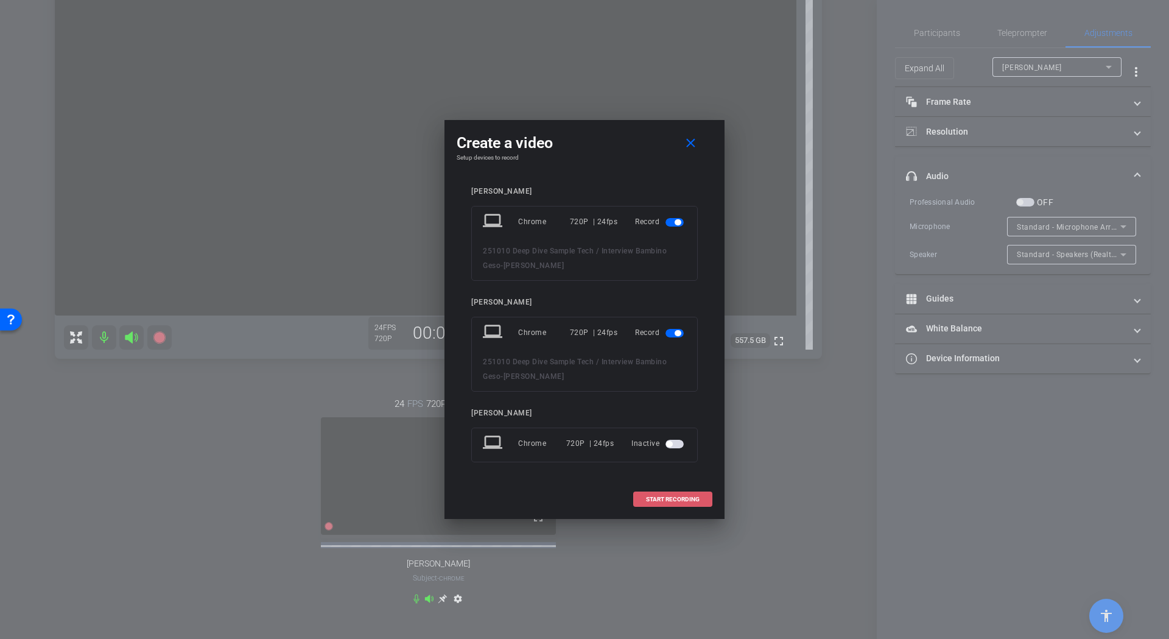
click at [660, 493] on span at bounding box center [673, 499] width 78 height 29
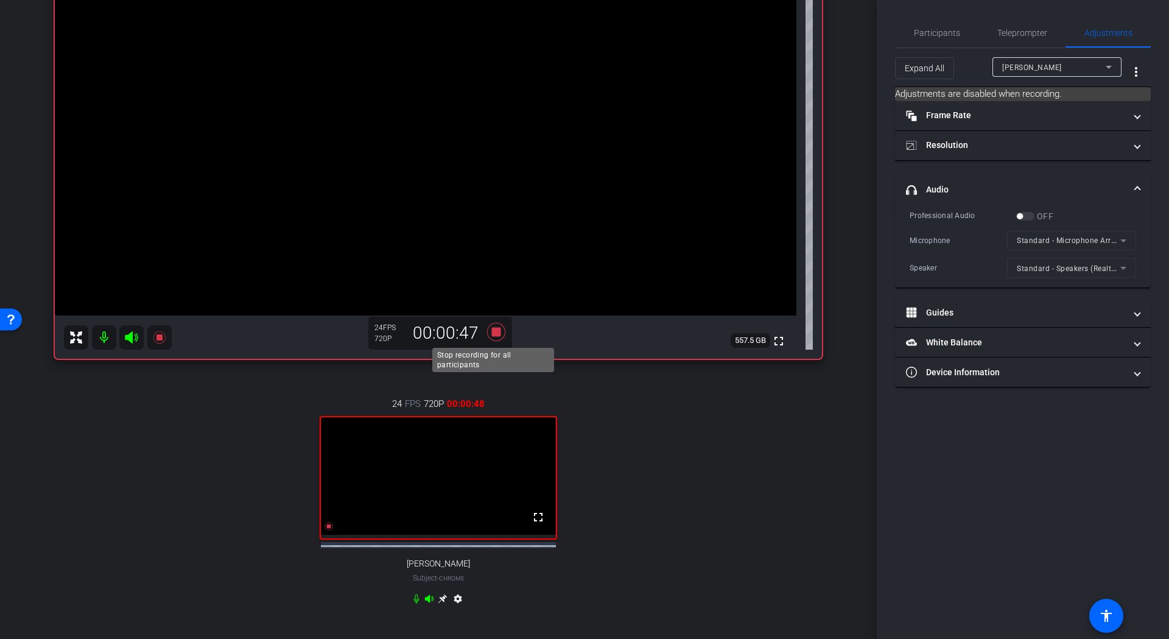
click at [495, 332] on icon at bounding box center [496, 331] width 18 height 18
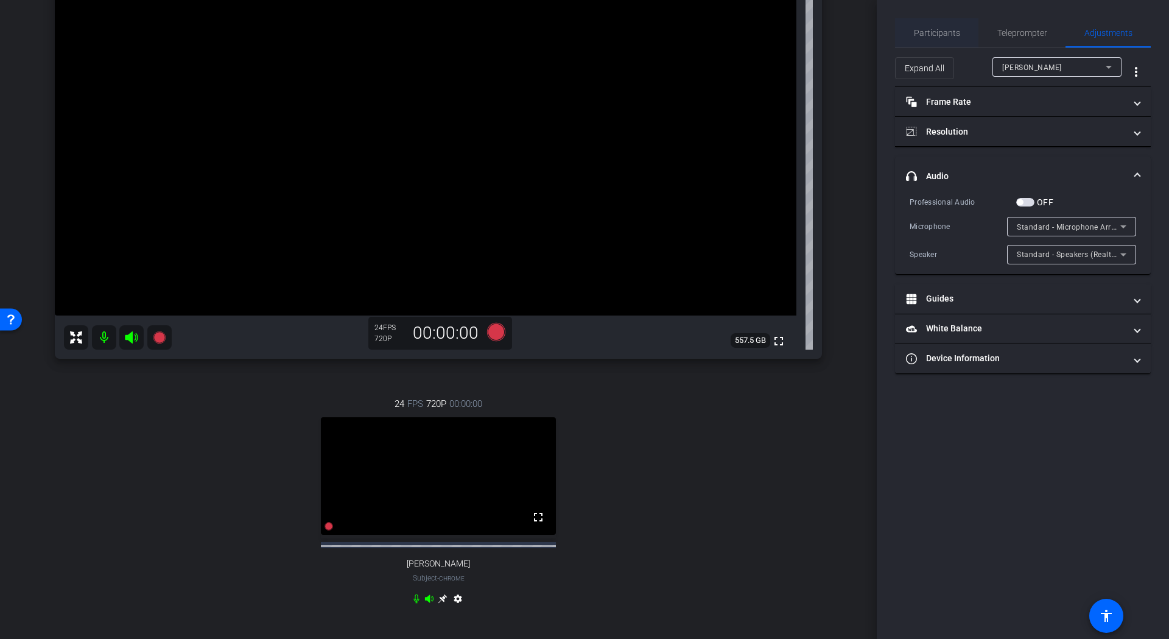
click at [936, 29] on span "Participants" at bounding box center [937, 33] width 46 height 9
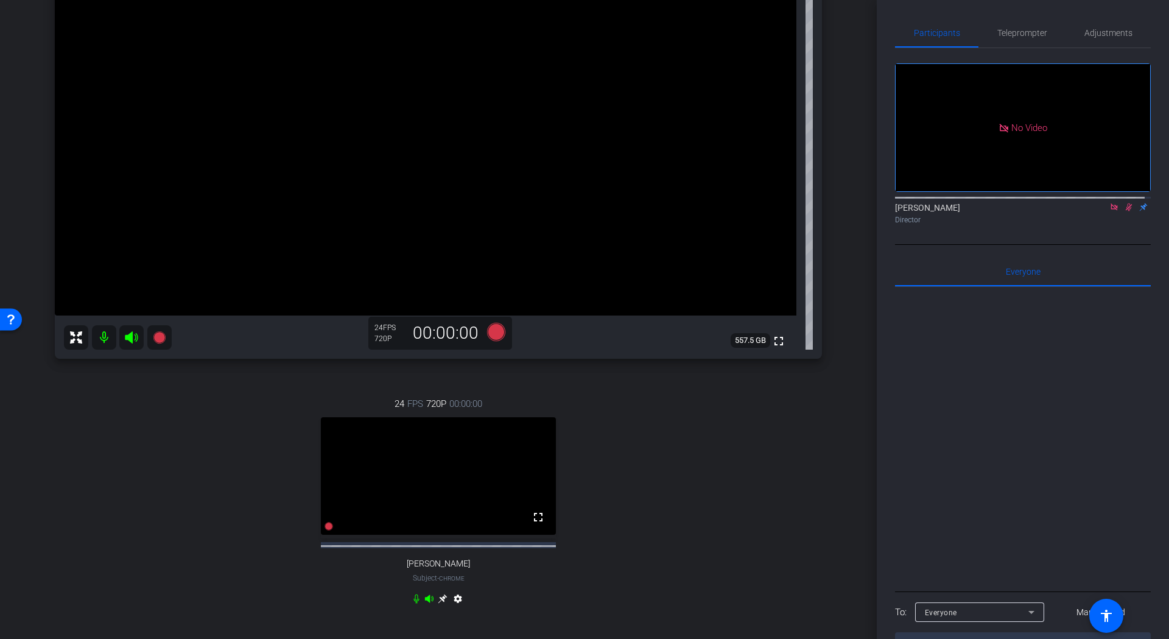
click at [1126, 203] on icon at bounding box center [1129, 207] width 10 height 9
click at [1109, 203] on icon at bounding box center [1114, 207] width 10 height 9
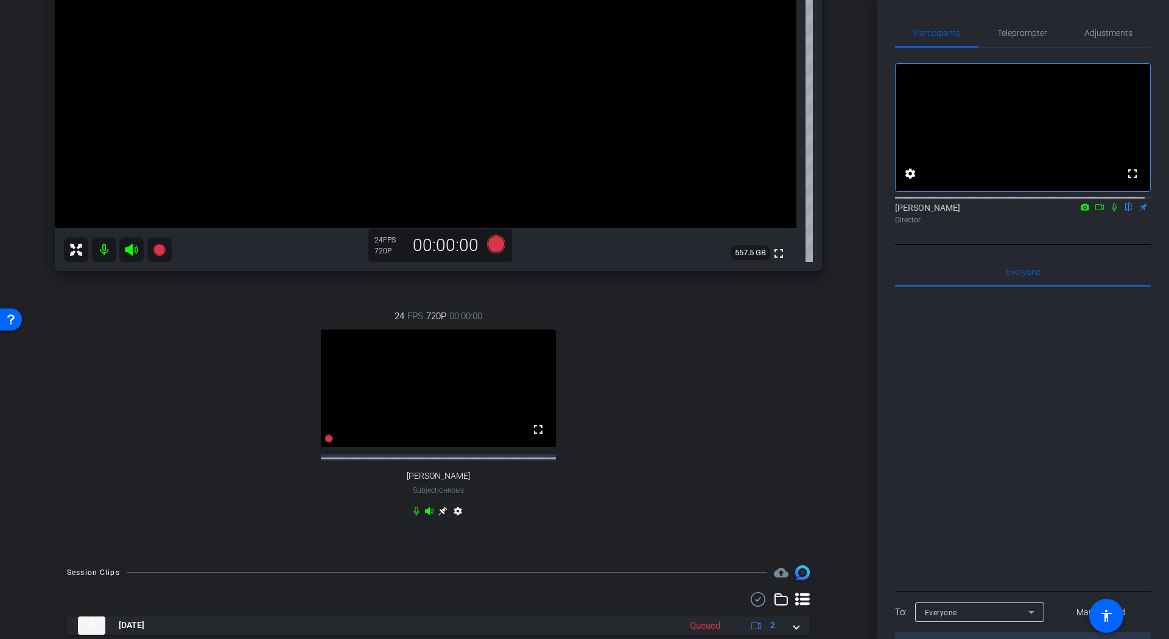
scroll to position [269, 0]
click at [1109, 211] on icon at bounding box center [1114, 207] width 10 height 9
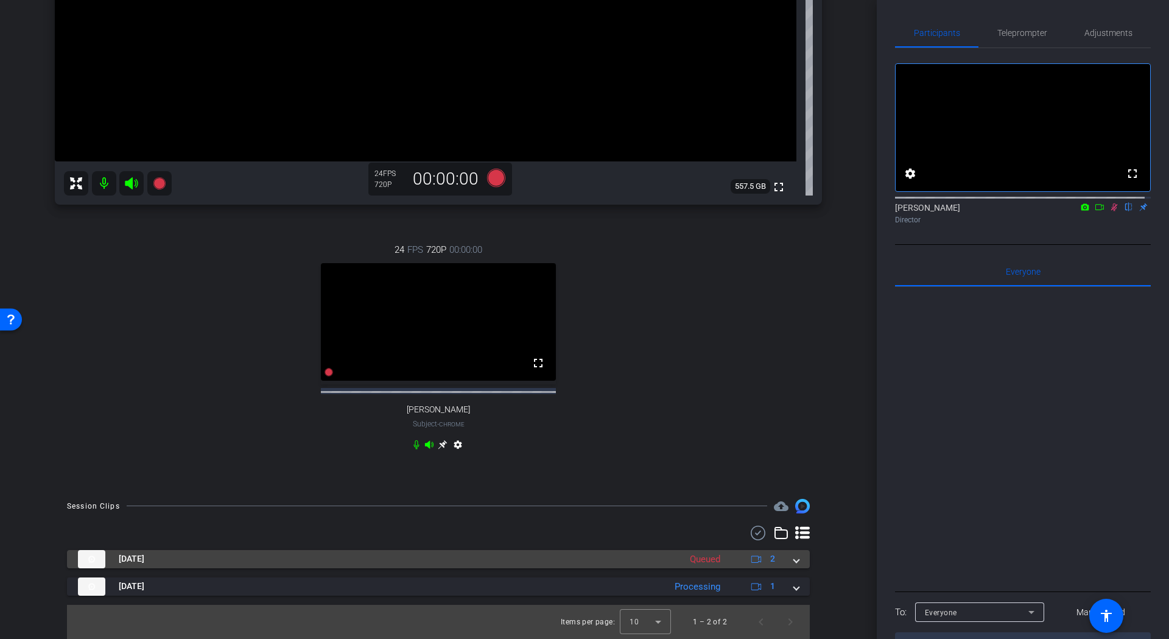
click at [794, 560] on span at bounding box center [796, 558] width 5 height 13
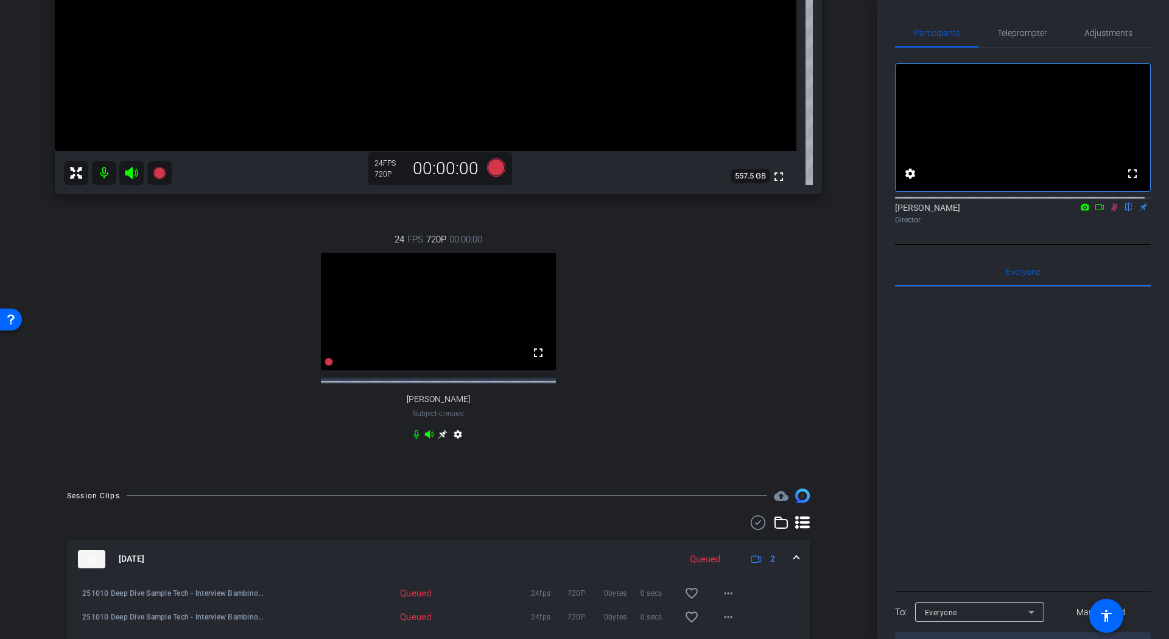
scroll to position [433, 0]
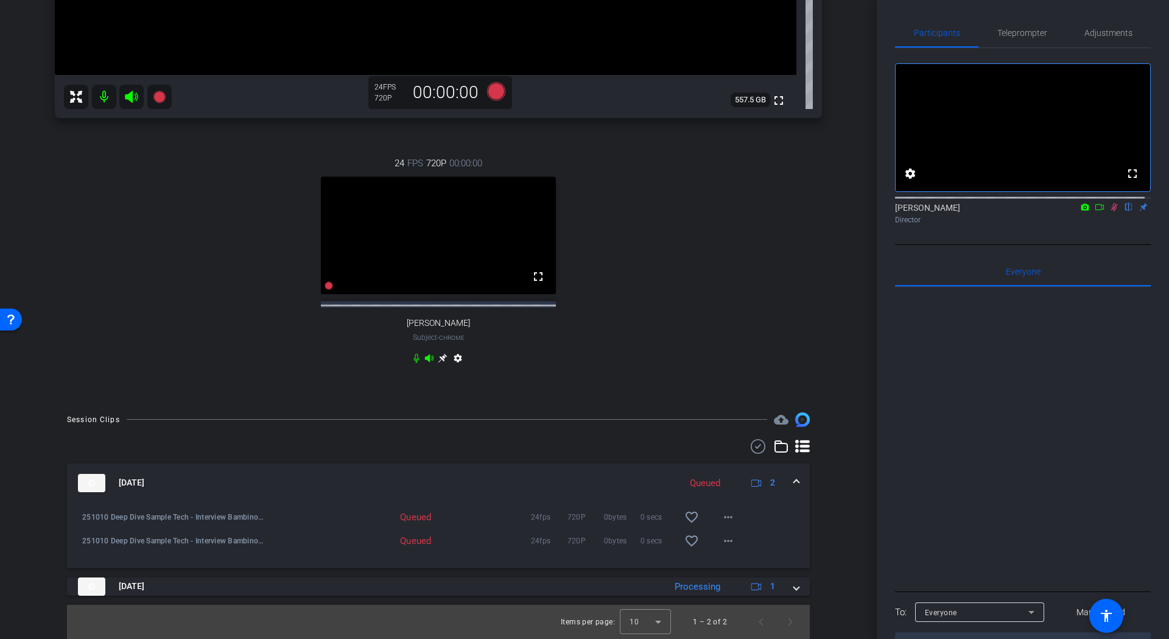
click at [1111, 211] on icon at bounding box center [1114, 207] width 7 height 8
click at [794, 485] on span at bounding box center [796, 482] width 5 height 13
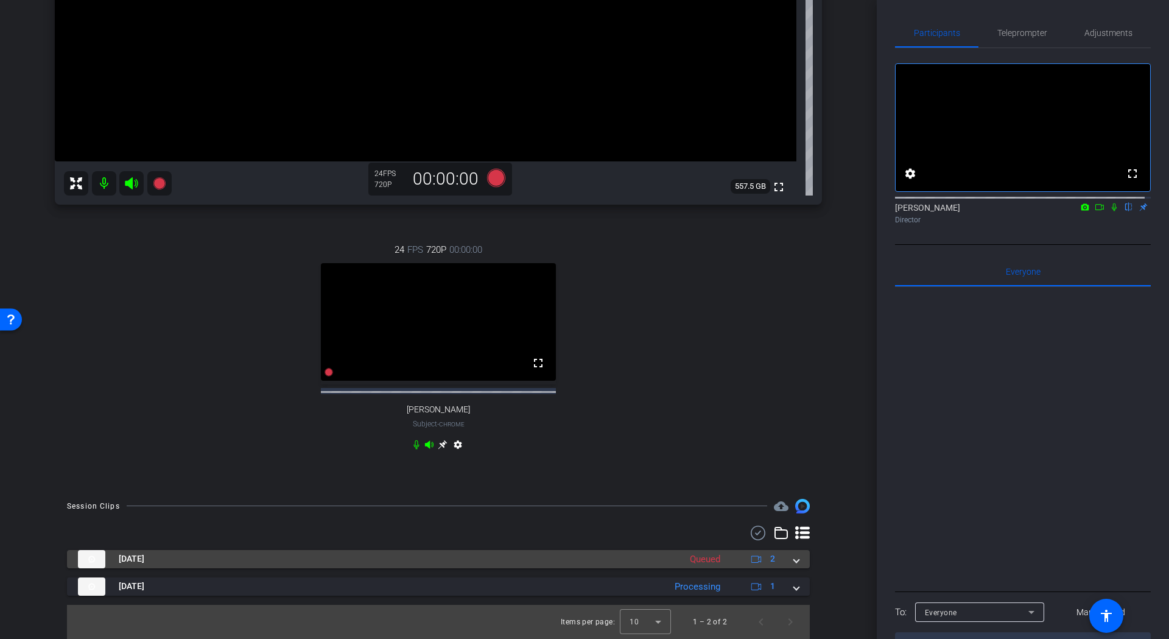
scroll to position [346, 0]
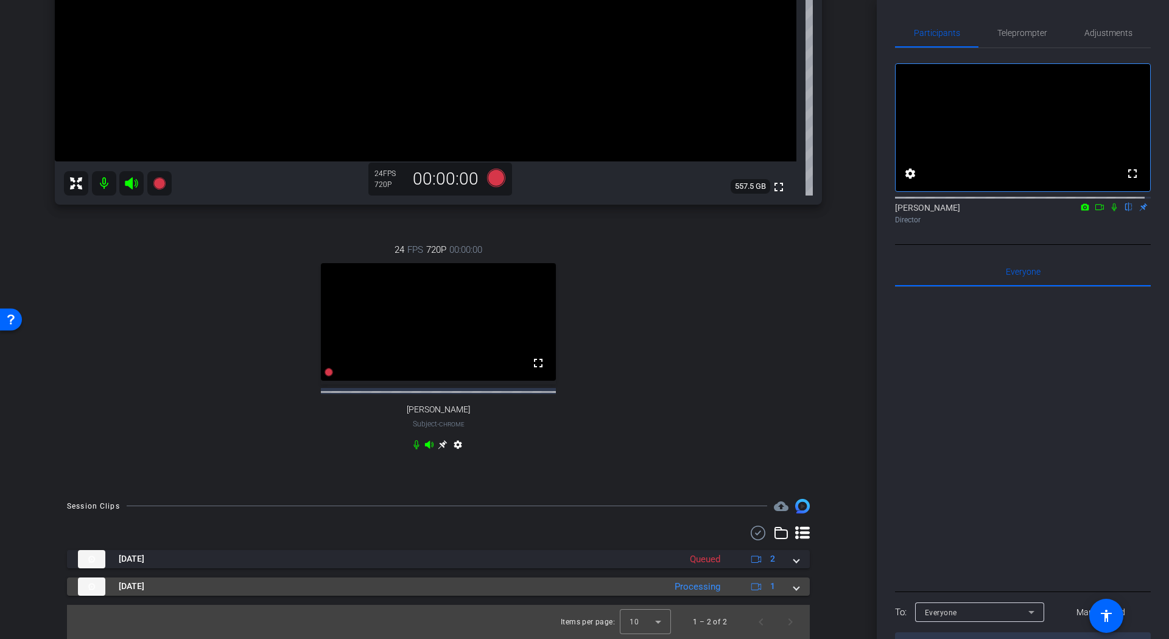
click at [785, 590] on div "Oct 15, 2025 Processing 1" at bounding box center [436, 586] width 716 height 18
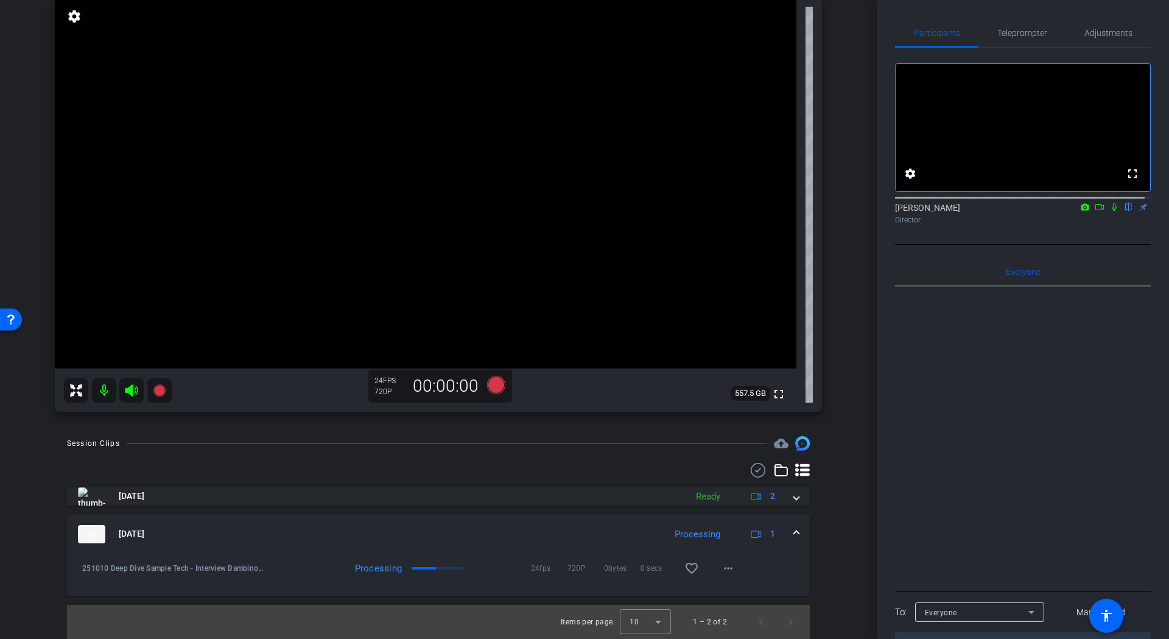
scroll to position [0, 0]
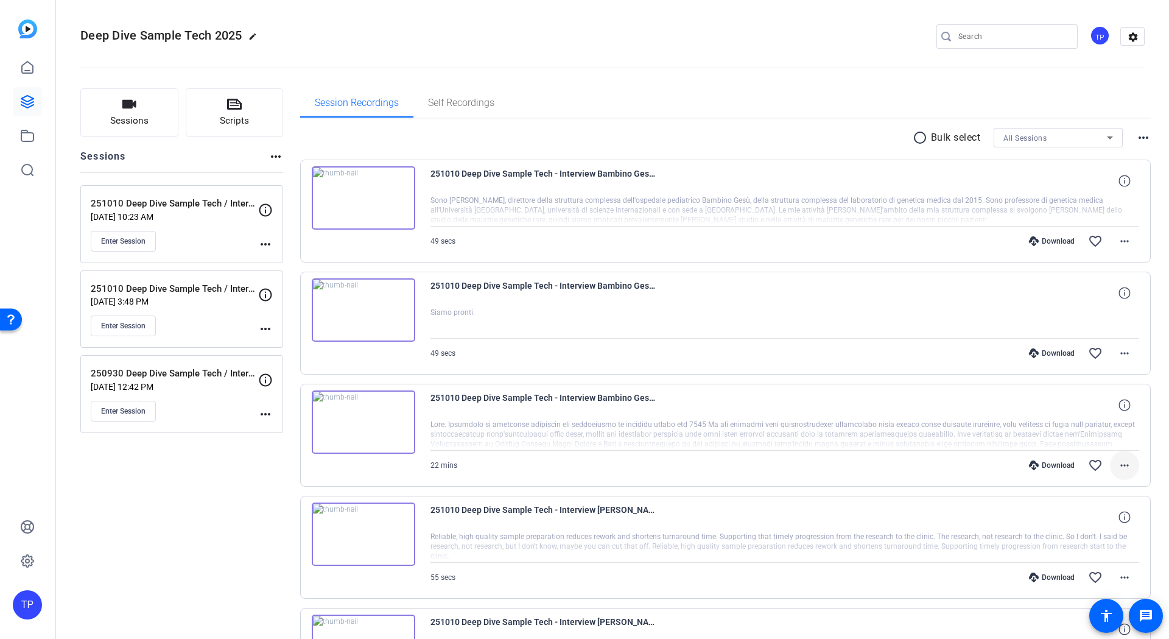
click at [1117, 466] on mat-icon "more_horiz" at bounding box center [1124, 465] width 15 height 15
click at [1097, 523] on span "Download MP4" at bounding box center [1086, 521] width 73 height 15
click at [1118, 242] on mat-icon "more_horiz" at bounding box center [1124, 241] width 15 height 15
click at [1099, 298] on span "Download MP4" at bounding box center [1086, 297] width 73 height 15
